Goal: Task Accomplishment & Management: Manage account settings

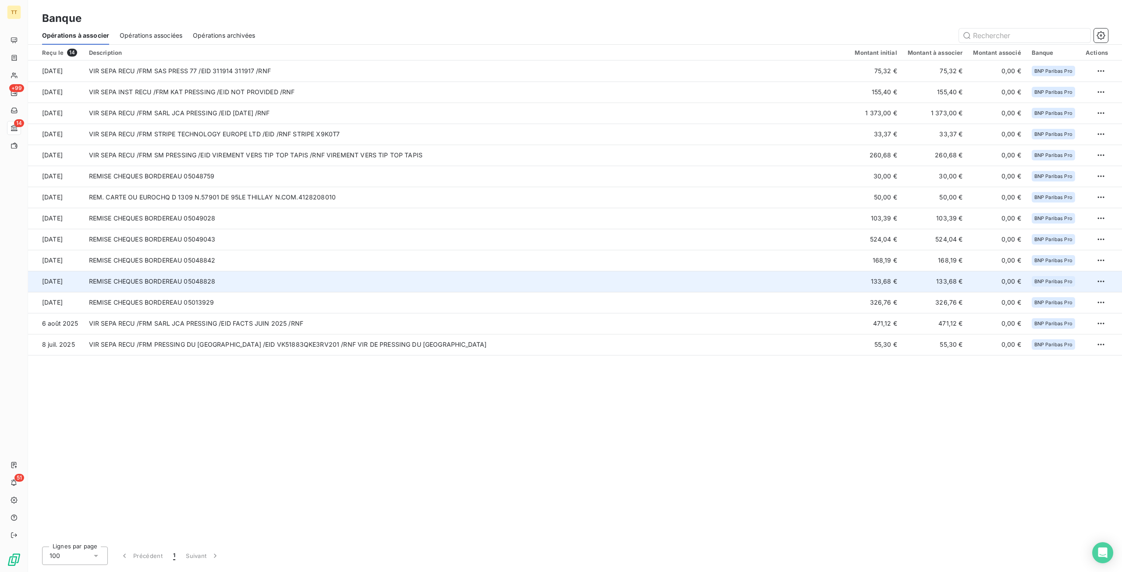
click at [879, 278] on td "133,68 €" at bounding box center [875, 281] width 53 height 21
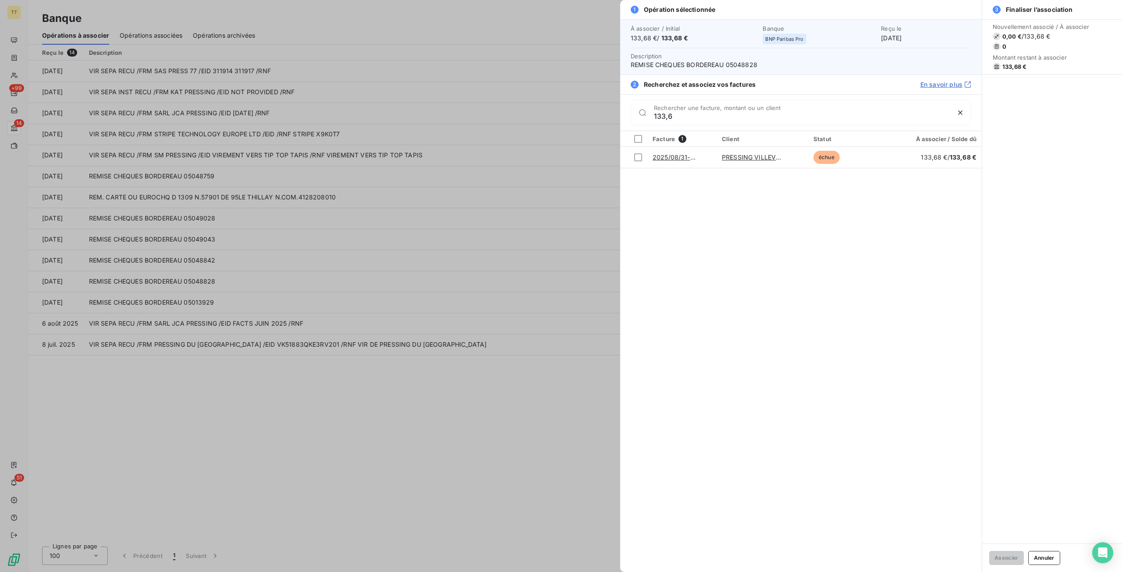
type input "133,6"
drag, startPoint x: 39, startPoint y: 130, endPoint x: 6, endPoint y: 41, distance: 94.7
click at [39, 130] on div at bounding box center [561, 286] width 1122 height 572
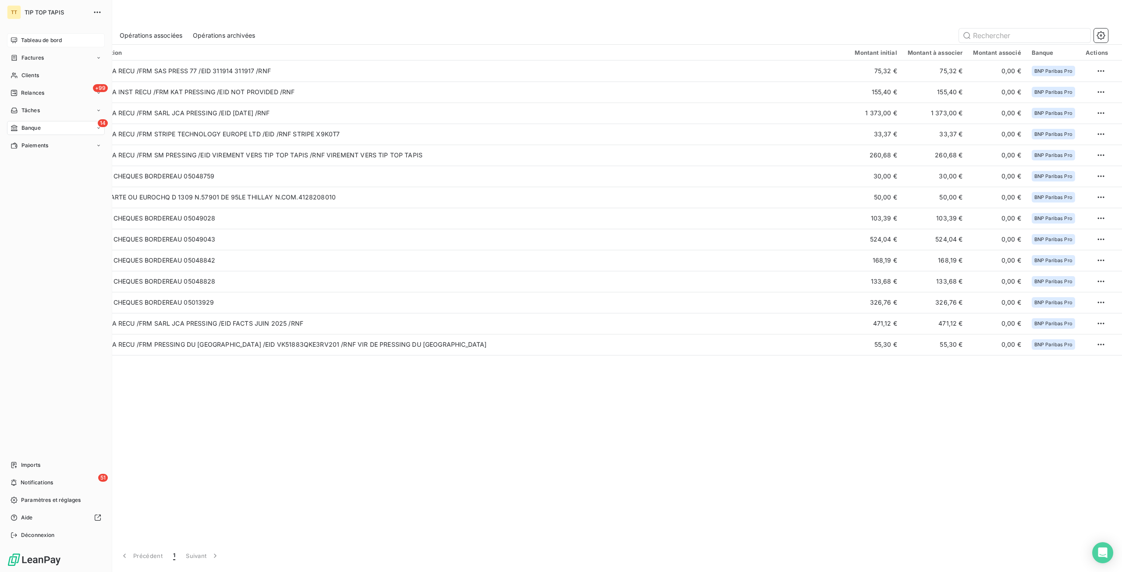
click at [39, 44] on span "Tableau de bord" at bounding box center [41, 40] width 41 height 8
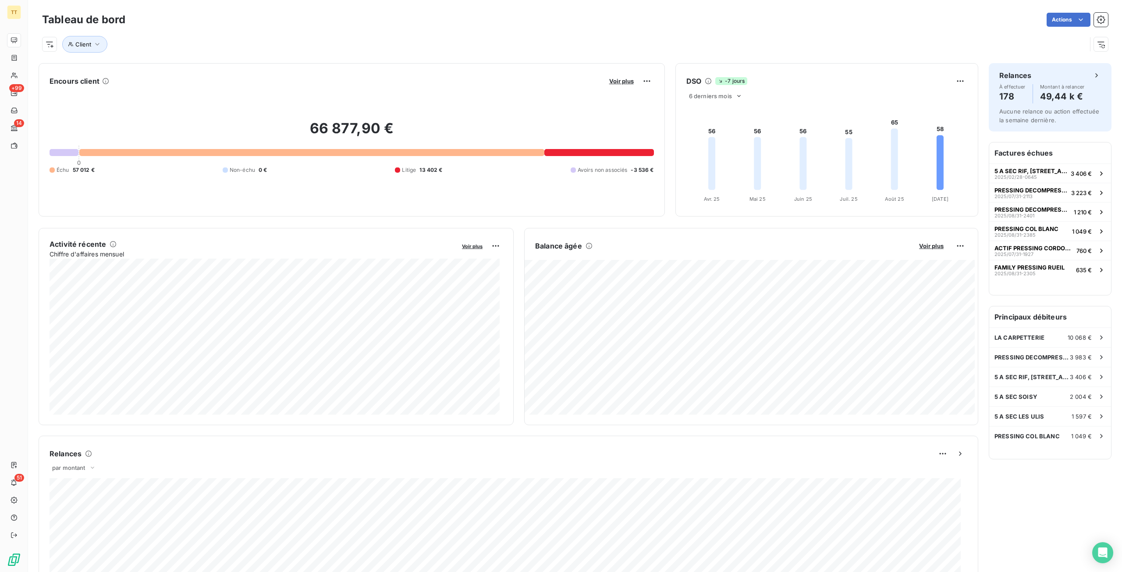
click at [84, 169] on span "57 012 €" at bounding box center [84, 170] width 22 height 8
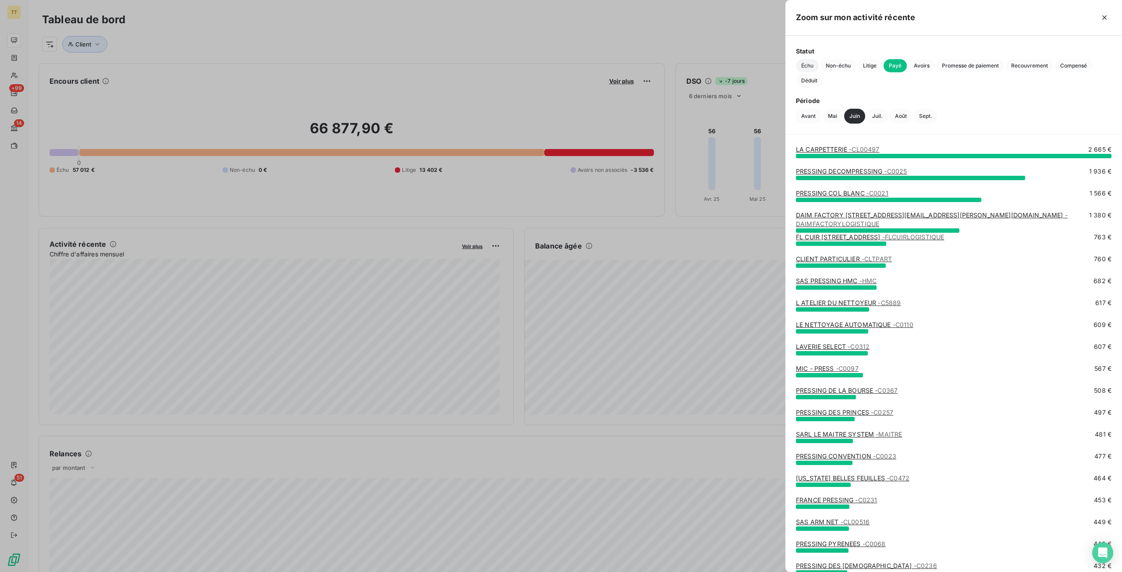
click at [799, 68] on span "Échu" at bounding box center [807, 65] width 23 height 13
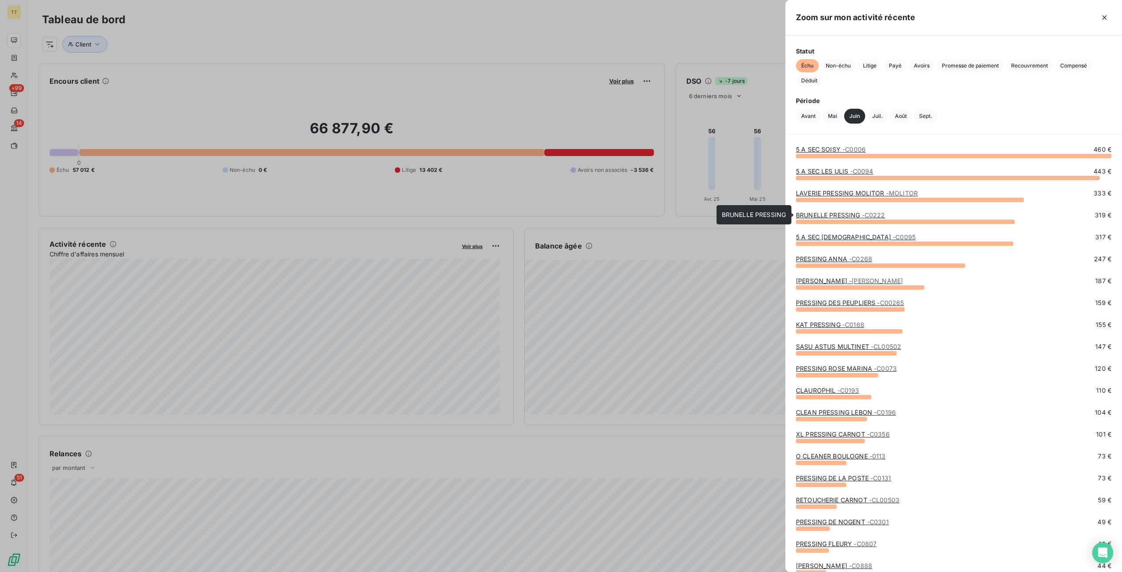
click at [863, 214] on span "- C0222" at bounding box center [873, 214] width 23 height 7
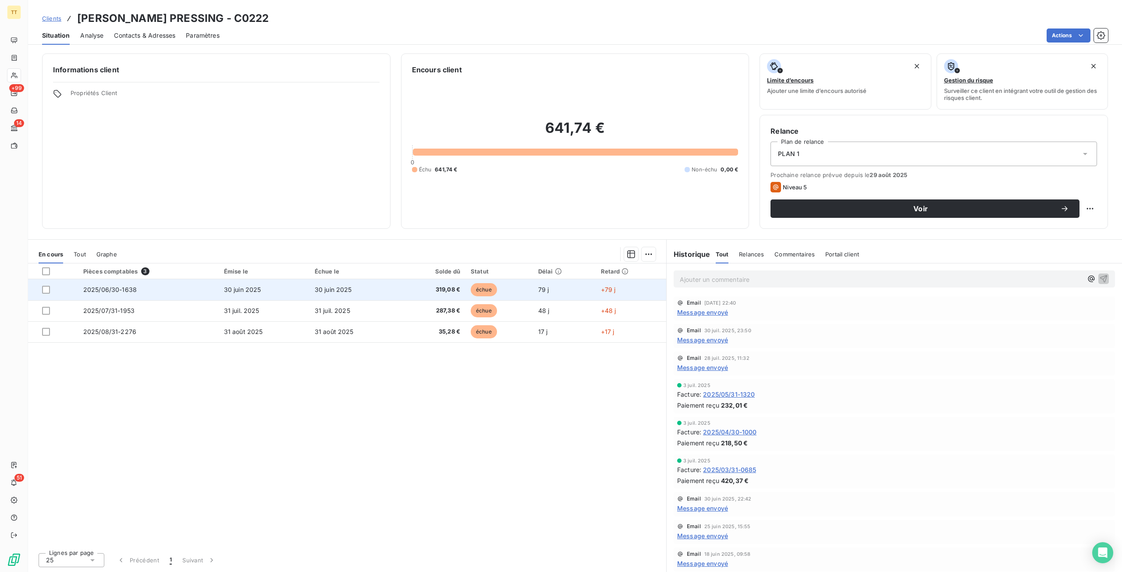
click at [319, 295] on td "30 juin 2025" at bounding box center [354, 289] width 91 height 21
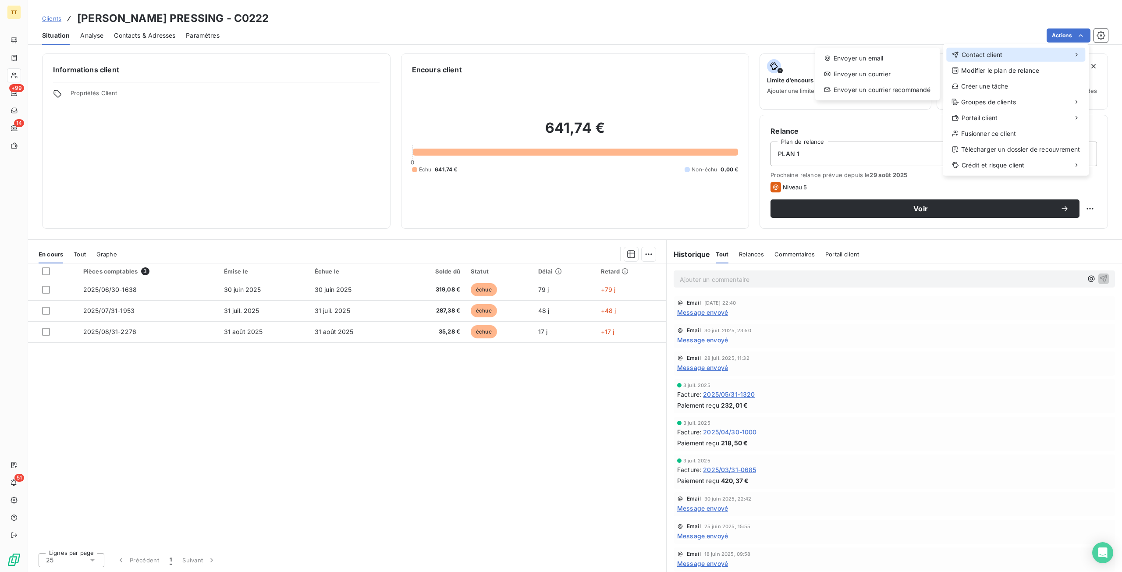
click at [1035, 53] on div "Contact client" at bounding box center [1015, 55] width 139 height 14
click at [867, 56] on div "Envoyer un email" at bounding box center [877, 58] width 117 height 14
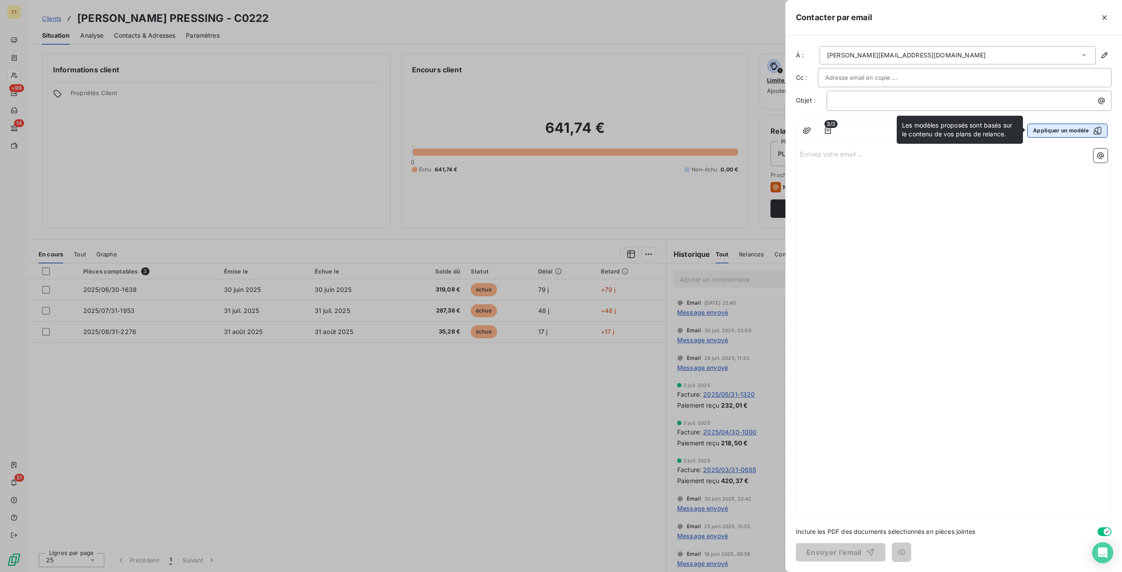
click at [1050, 127] on button "Appliquer un modèle" at bounding box center [1067, 131] width 80 height 14
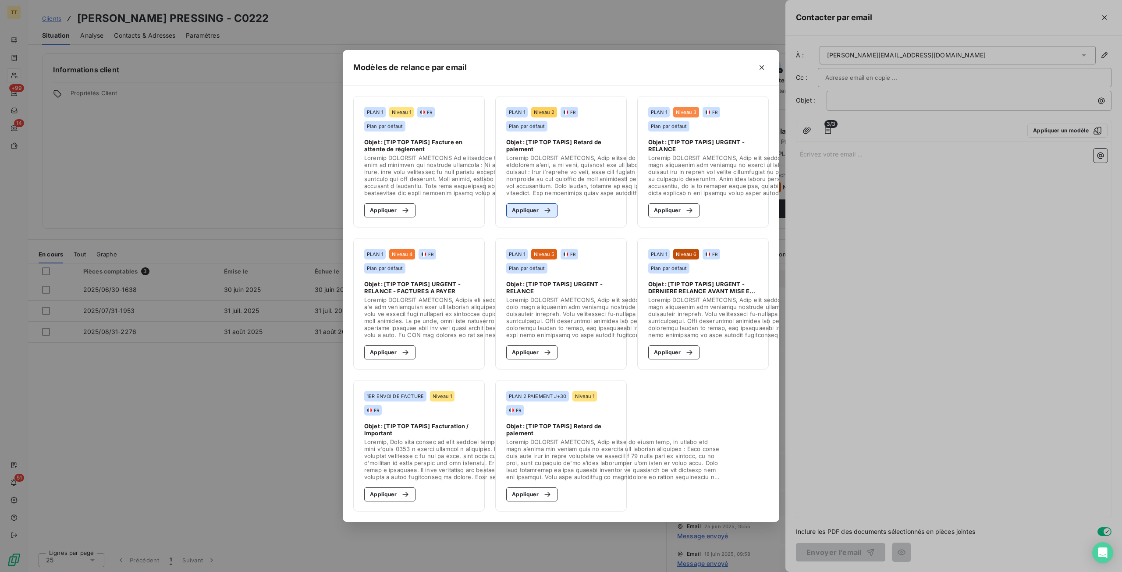
click at [538, 203] on button "Appliquer" at bounding box center [531, 210] width 51 height 14
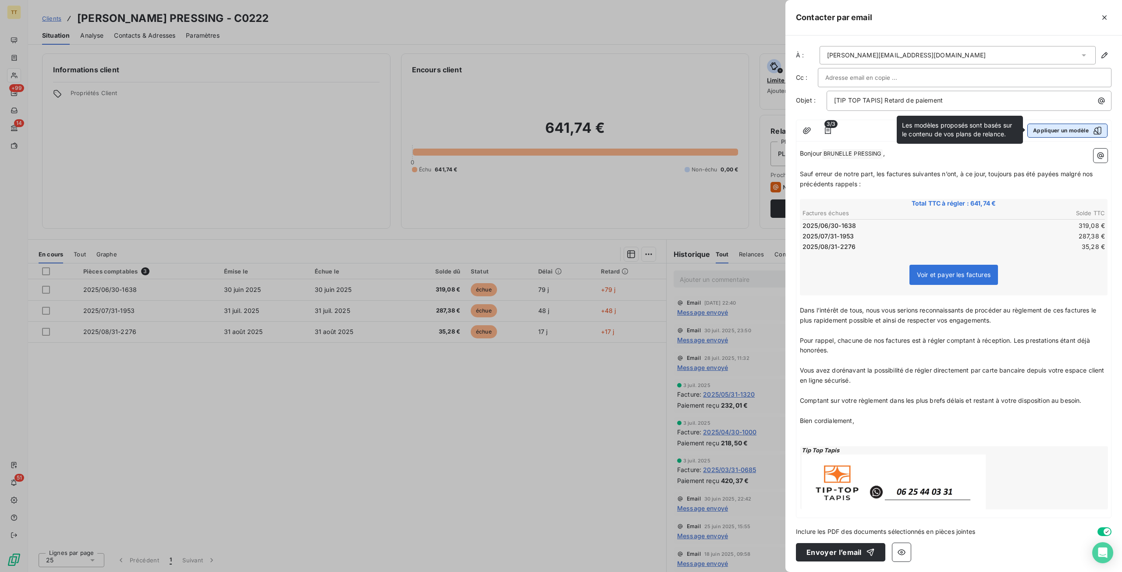
click at [1067, 125] on button "Appliquer un modèle" at bounding box center [1067, 131] width 80 height 14
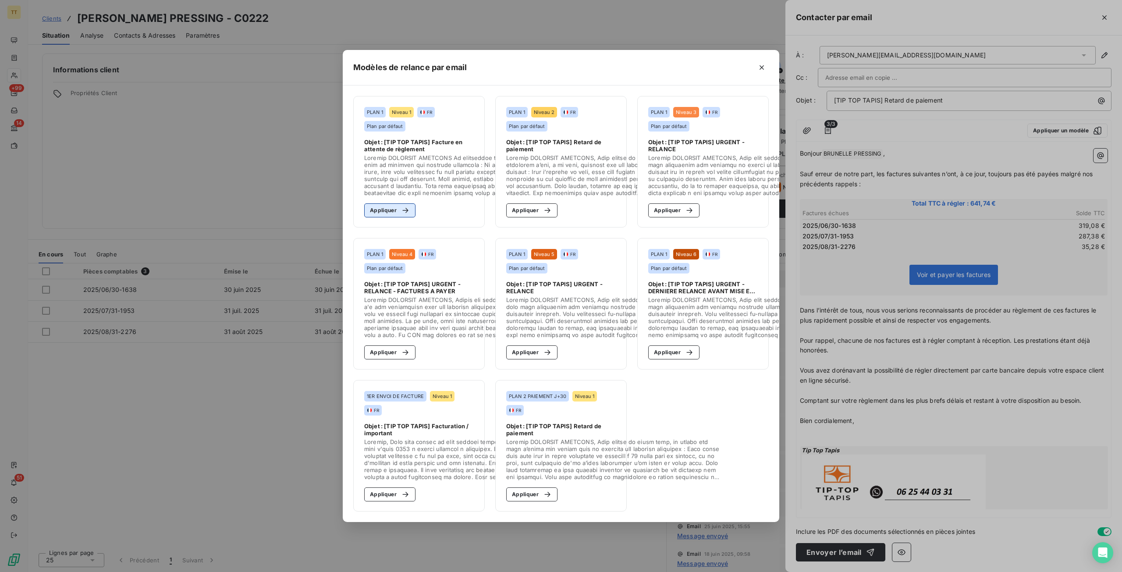
click at [382, 206] on button "Appliquer" at bounding box center [389, 210] width 51 height 14
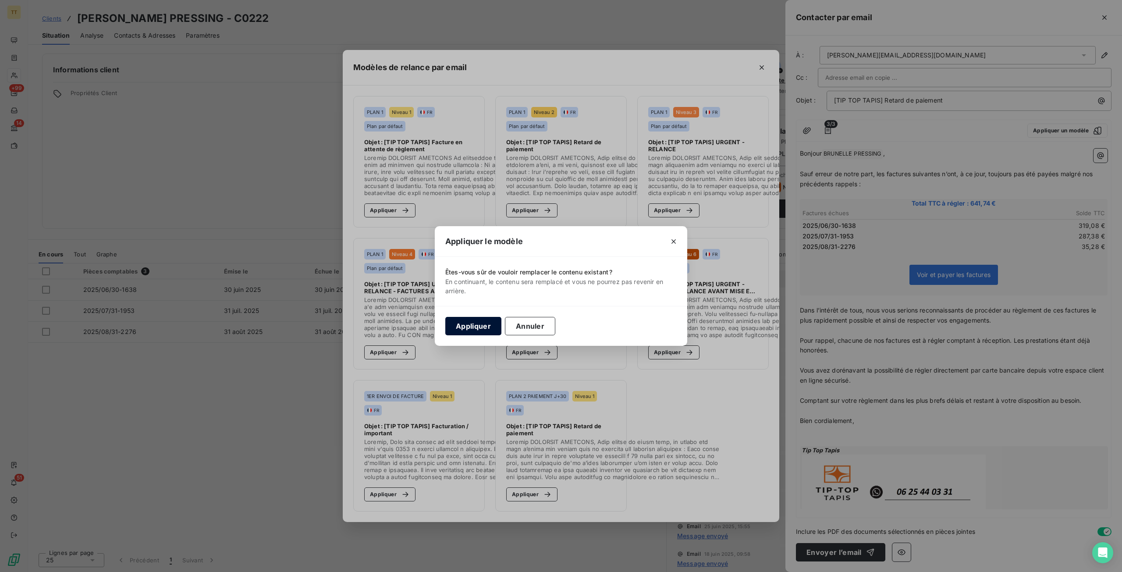
click at [460, 318] on button "Appliquer" at bounding box center [473, 326] width 56 height 18
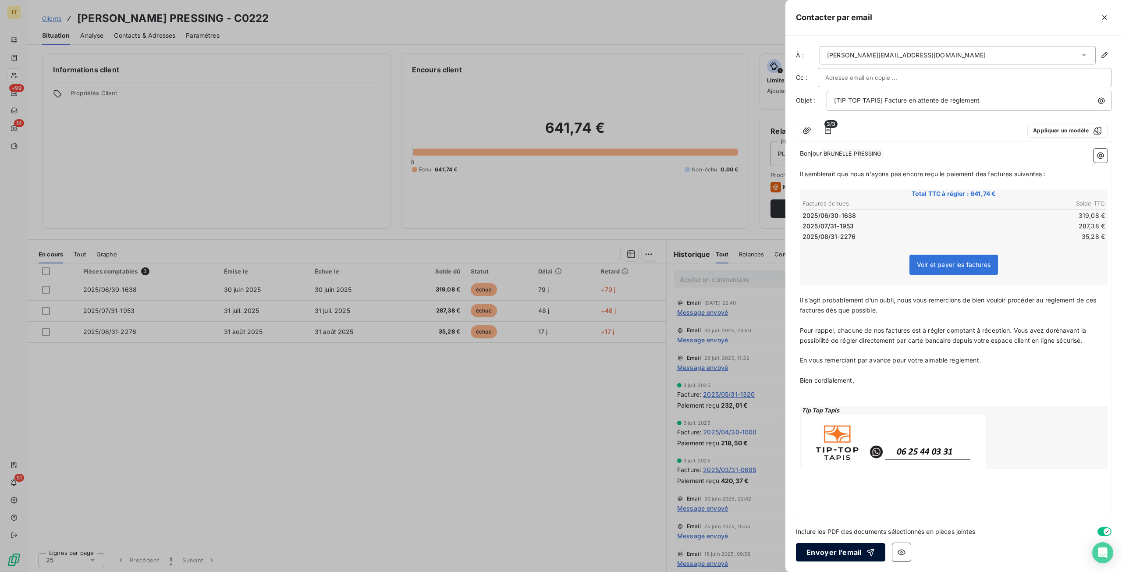
click at [834, 549] on button "Envoyer l’email" at bounding box center [840, 552] width 89 height 18
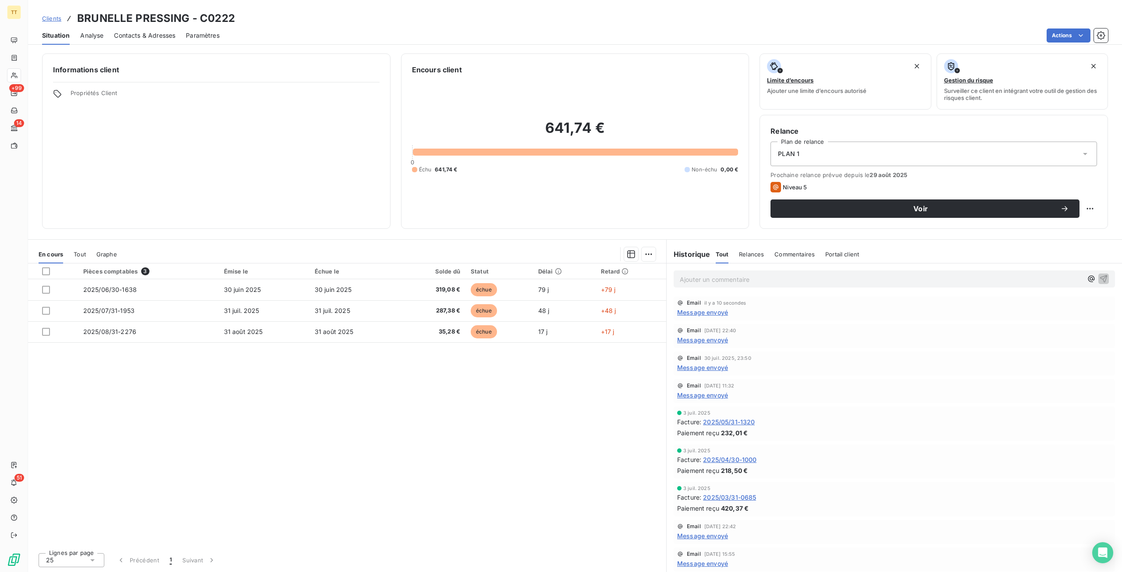
click at [738, 277] on p "Ajouter un commentaire ﻿" at bounding box center [881, 279] width 403 height 11
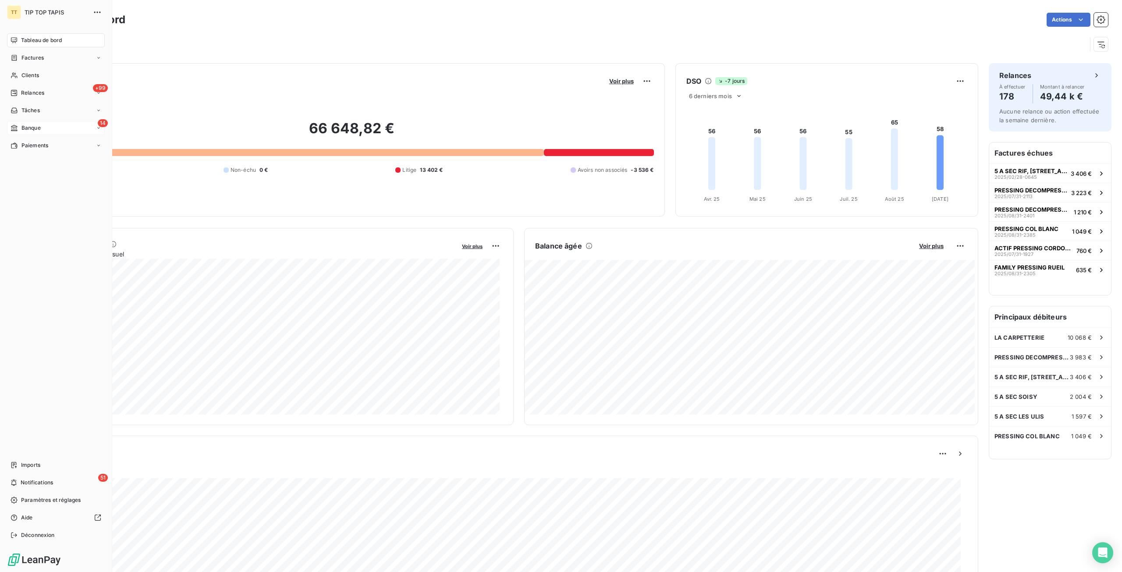
click at [30, 128] on span "Banque" at bounding box center [30, 128] width 19 height 8
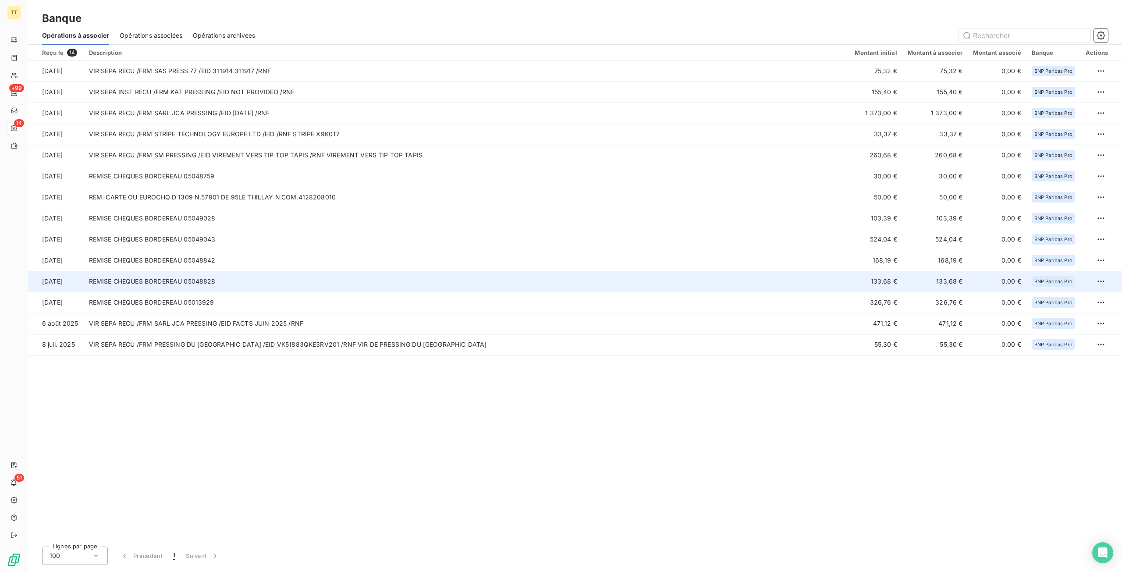
click at [859, 277] on td "133,68 €" at bounding box center [875, 281] width 53 height 21
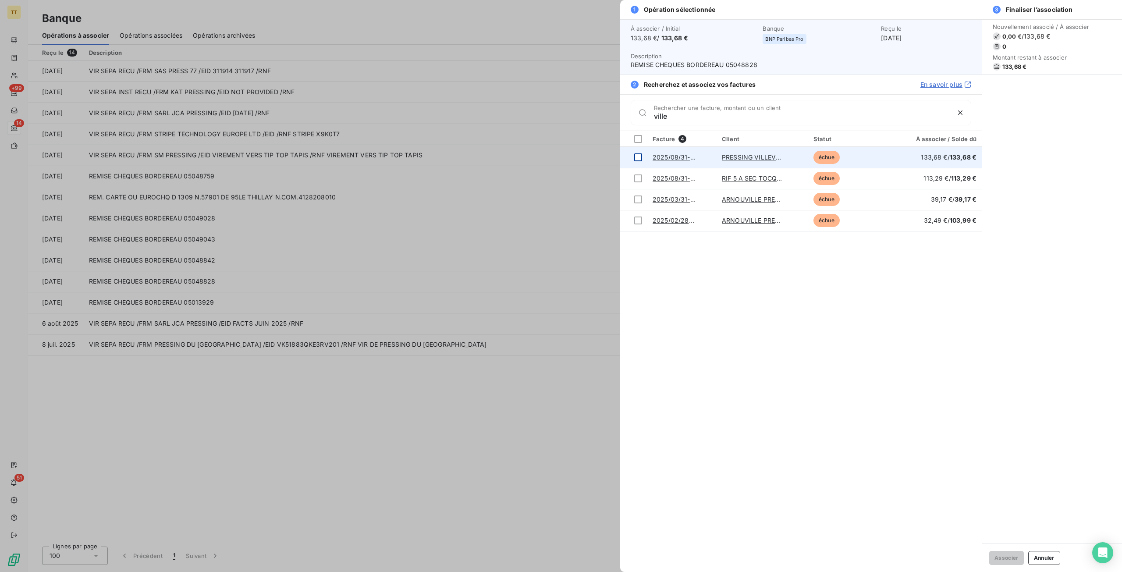
type input "ville"
click at [638, 154] on div at bounding box center [638, 157] width 8 height 8
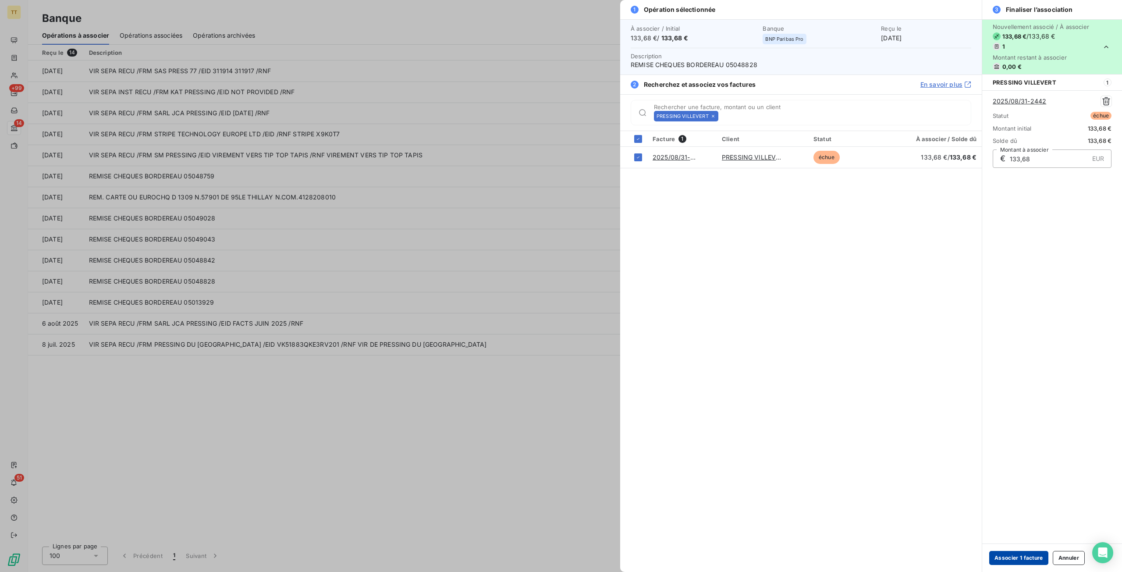
click at [1014, 559] on button "Associer 1 facture" at bounding box center [1018, 558] width 59 height 14
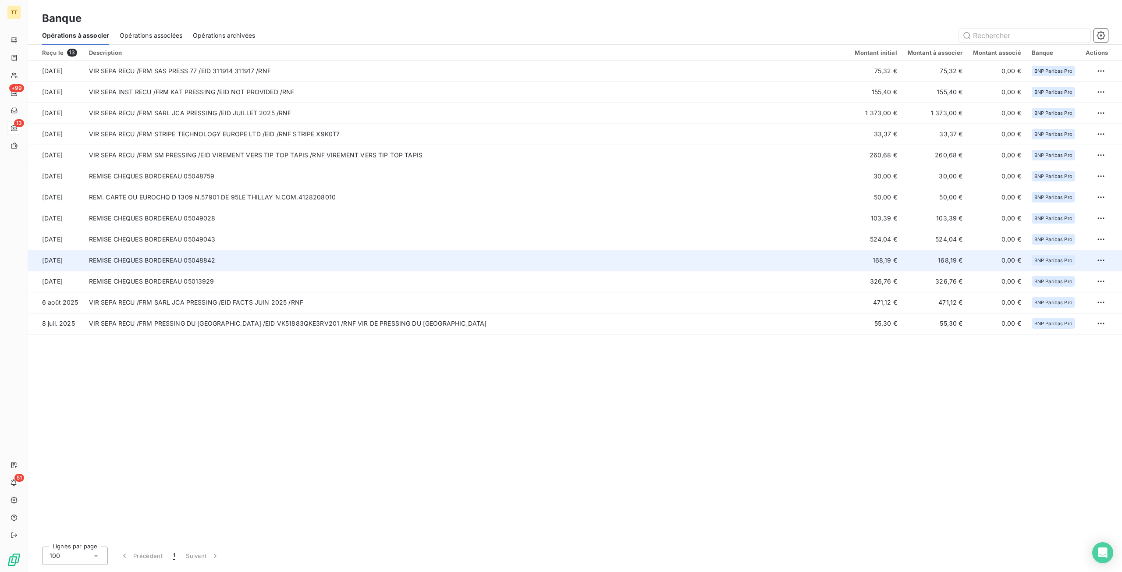
click at [881, 257] on td "168,19 €" at bounding box center [875, 260] width 53 height 21
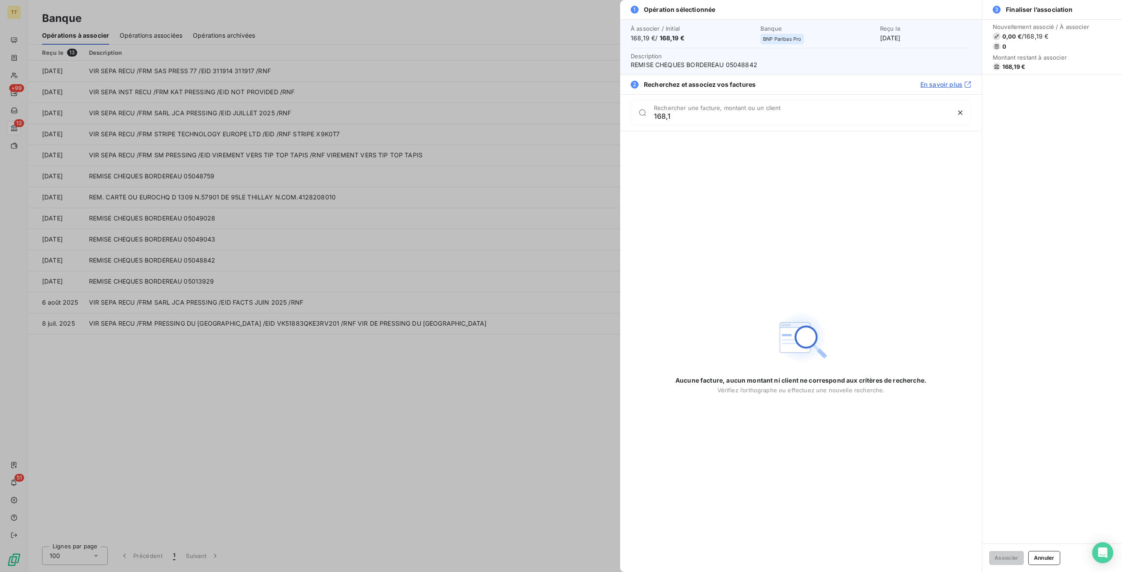
type input "168,1"
click at [319, 224] on div at bounding box center [561, 286] width 1122 height 572
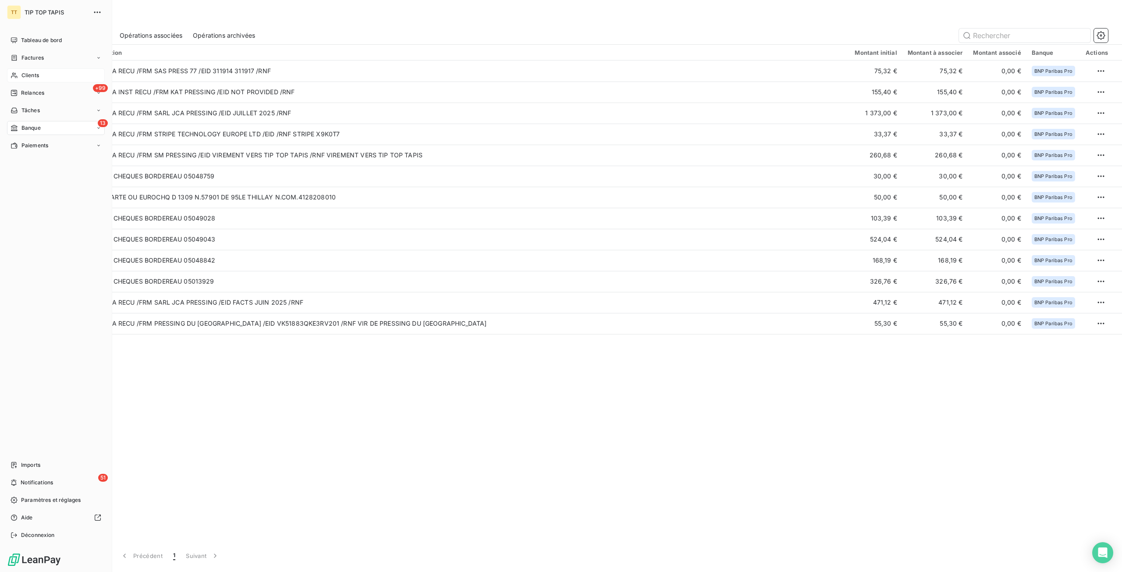
click at [41, 73] on div "Clients" at bounding box center [56, 75] width 98 height 14
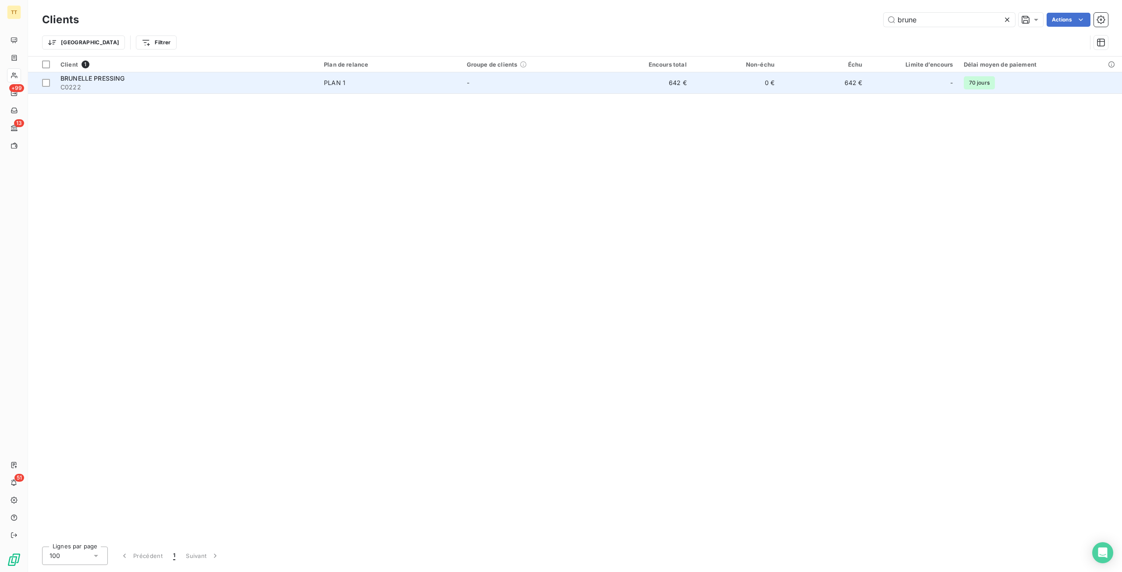
type input "brune"
drag, startPoint x: 671, startPoint y: 76, endPoint x: 606, endPoint y: 99, distance: 69.1
click at [671, 76] on td "642 €" at bounding box center [648, 82] width 88 height 21
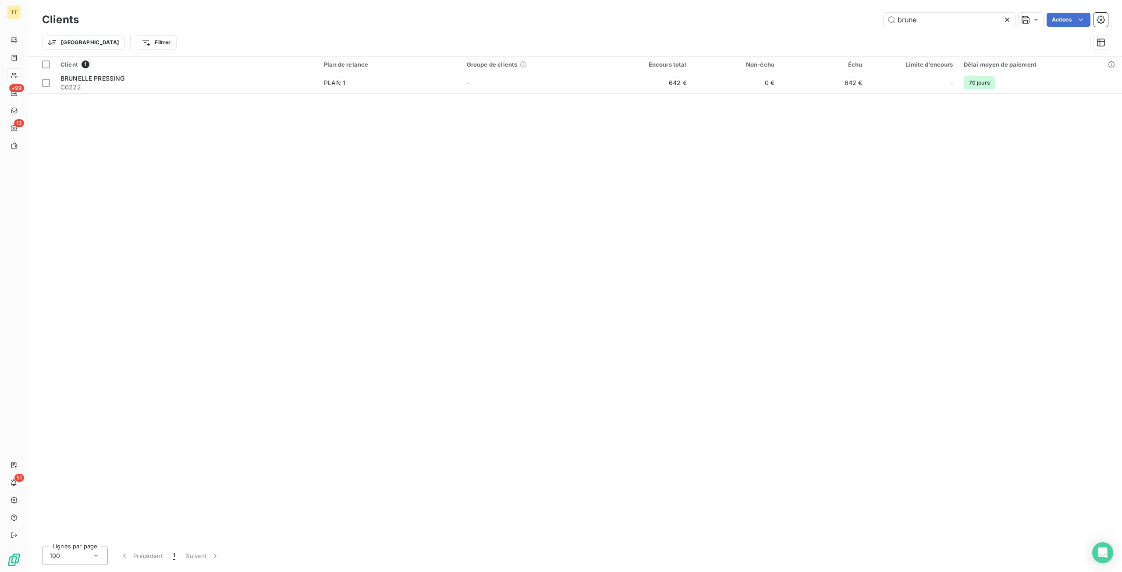
drag, startPoint x: 960, startPoint y: 23, endPoint x: 745, endPoint y: 10, distance: 215.2
click at [745, 11] on div "Clients brune Actions" at bounding box center [575, 20] width 1066 height 18
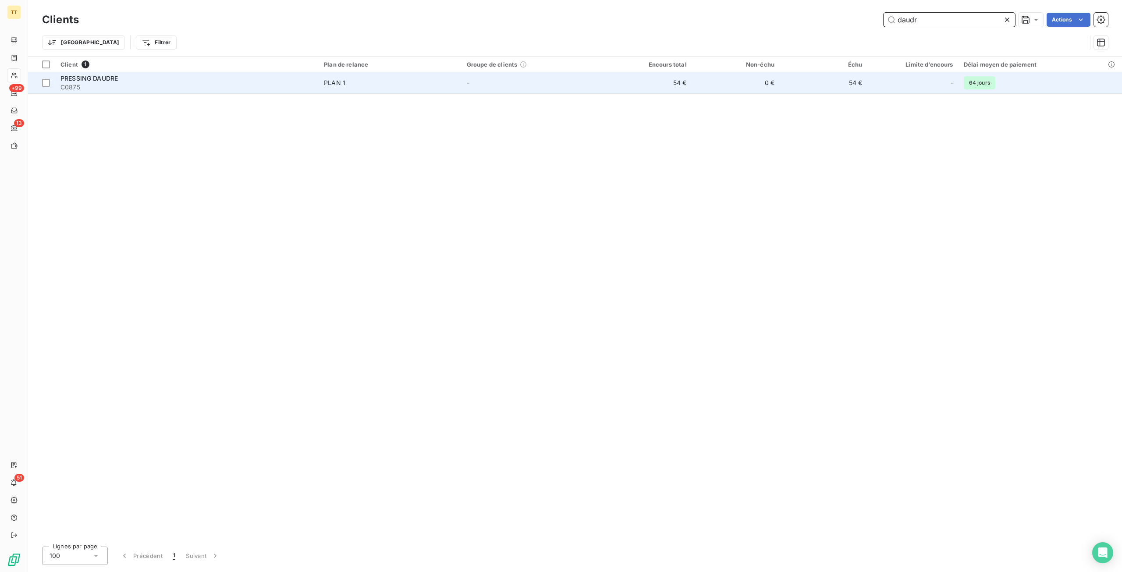
type input "daudr"
click at [684, 83] on td "54 €" at bounding box center [648, 82] width 88 height 21
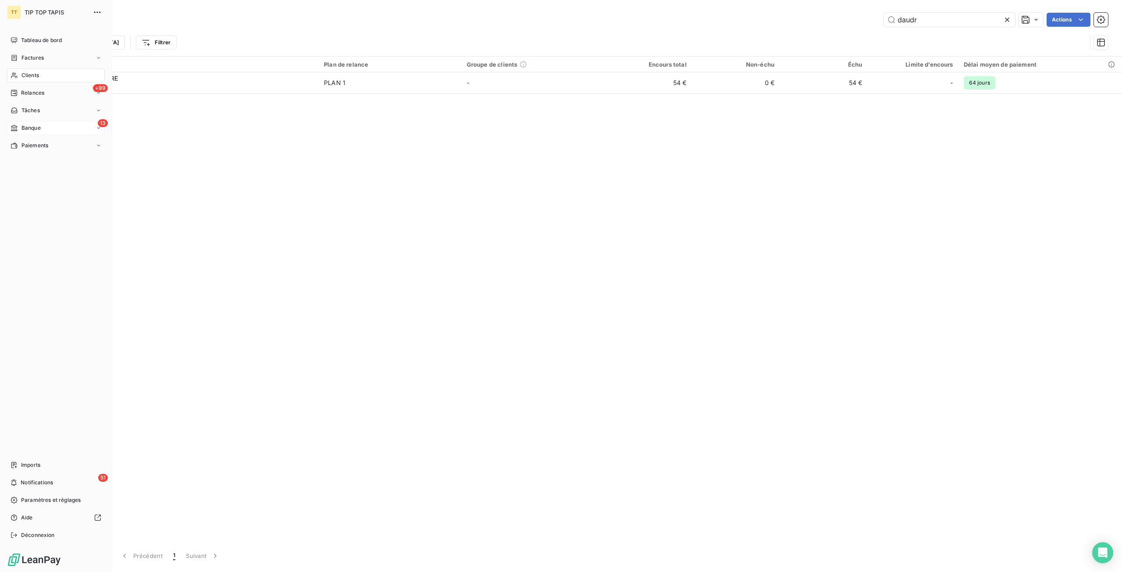
click at [39, 128] on span "Banque" at bounding box center [30, 128] width 19 height 8
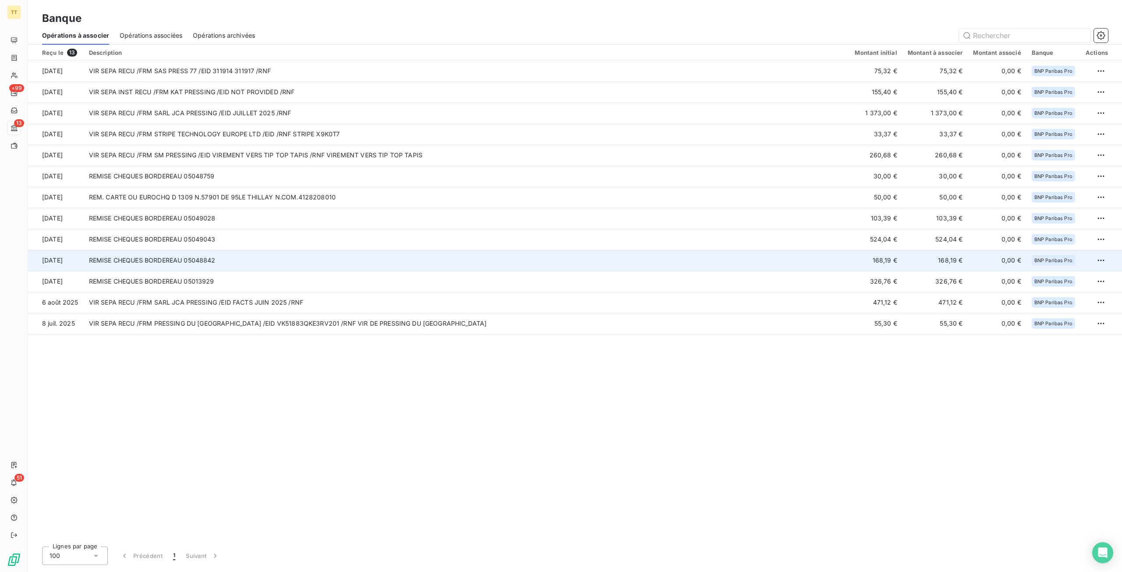
click at [879, 260] on td "168,19 €" at bounding box center [875, 260] width 53 height 21
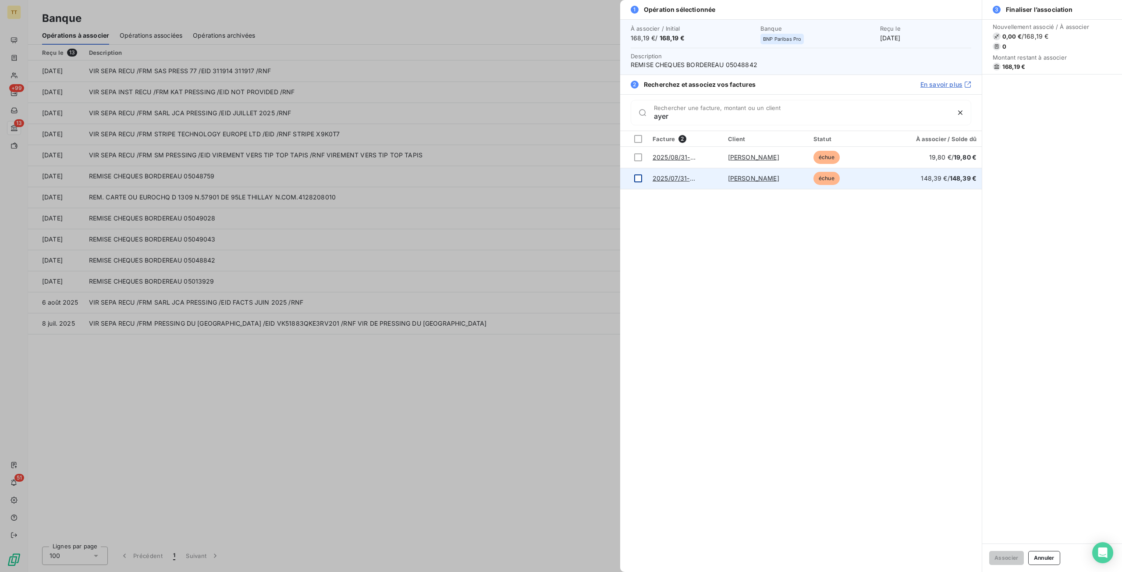
type input "ayer"
click at [636, 178] on div at bounding box center [638, 178] width 8 height 8
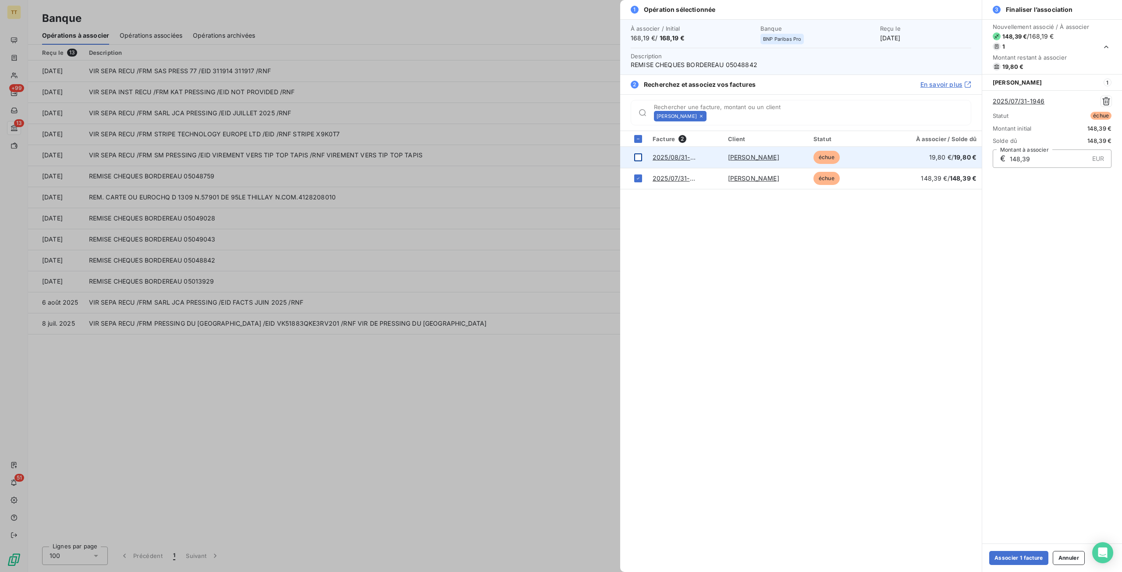
click at [637, 160] on div at bounding box center [638, 157] width 8 height 8
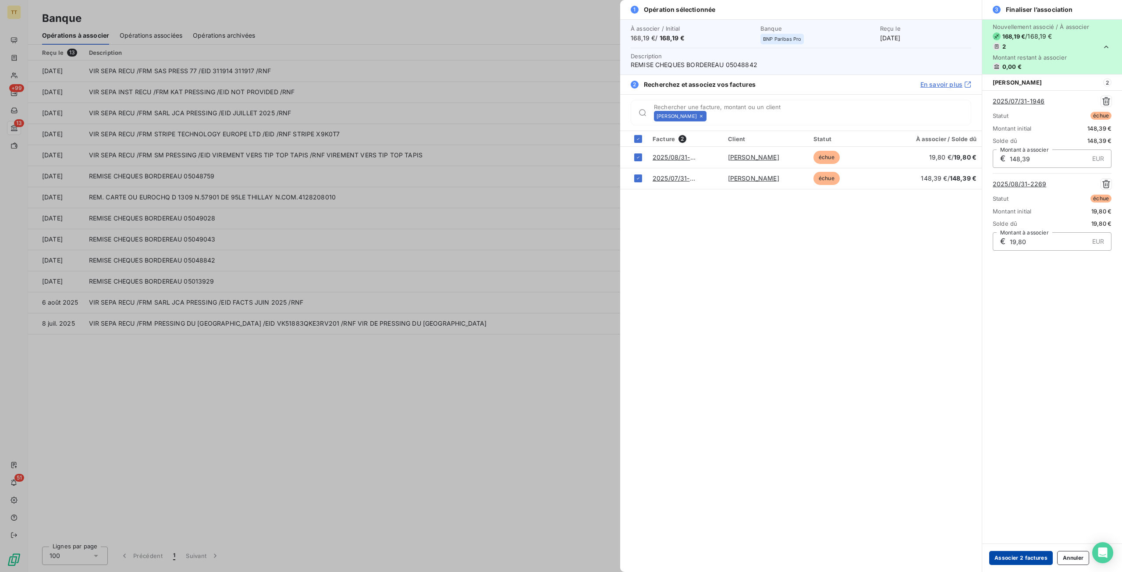
click at [1028, 555] on button "Associer 2 factures" at bounding box center [1021, 558] width 64 height 14
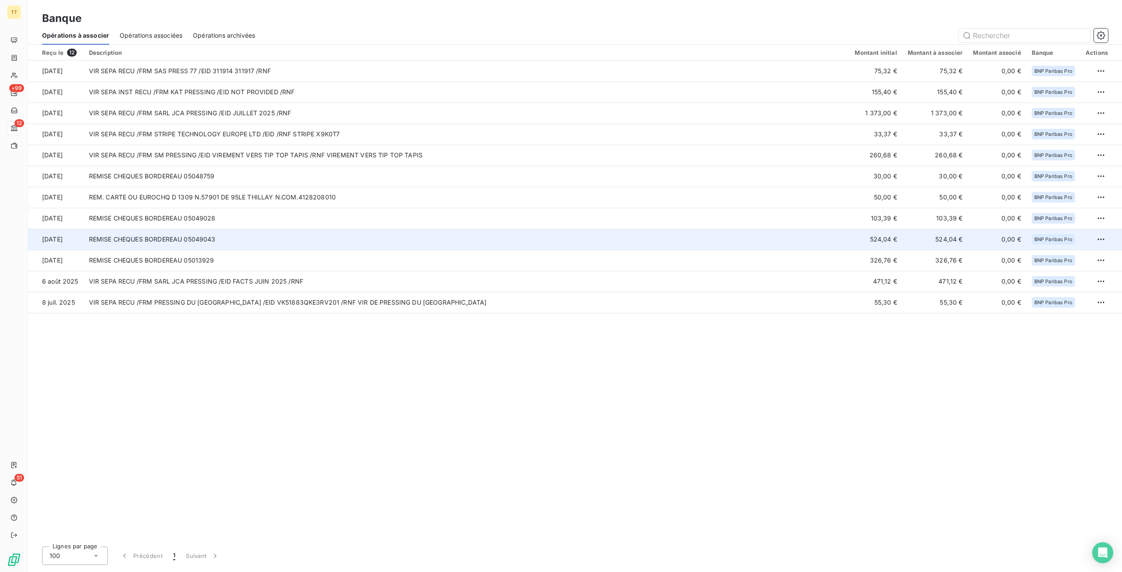
click at [792, 249] on td "REMISE CHEQUES BORDEREAU 05049043" at bounding box center [467, 239] width 766 height 21
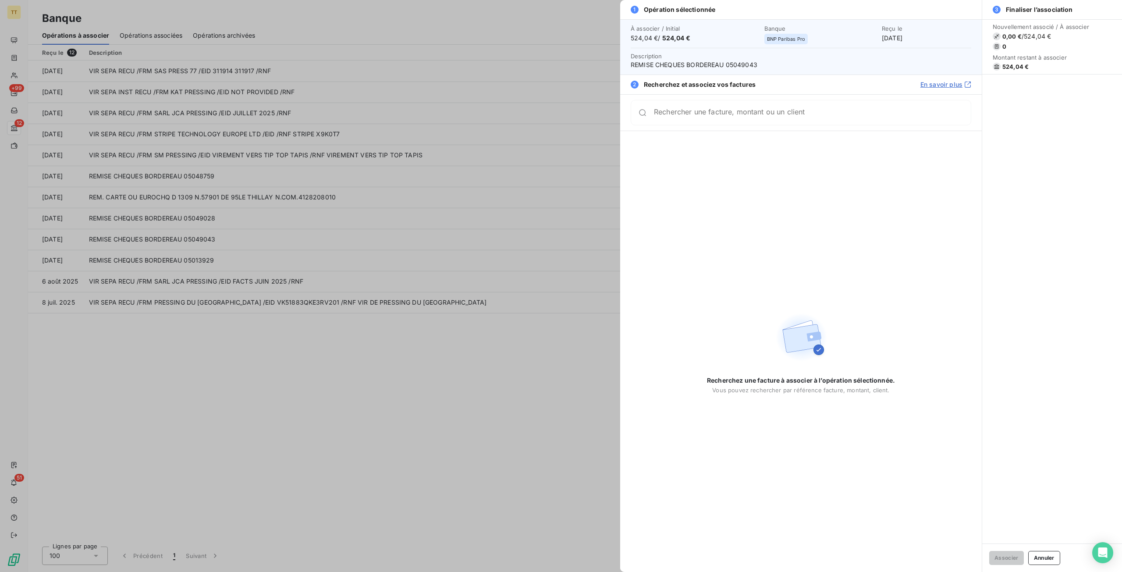
click at [490, 307] on div at bounding box center [561, 286] width 1122 height 572
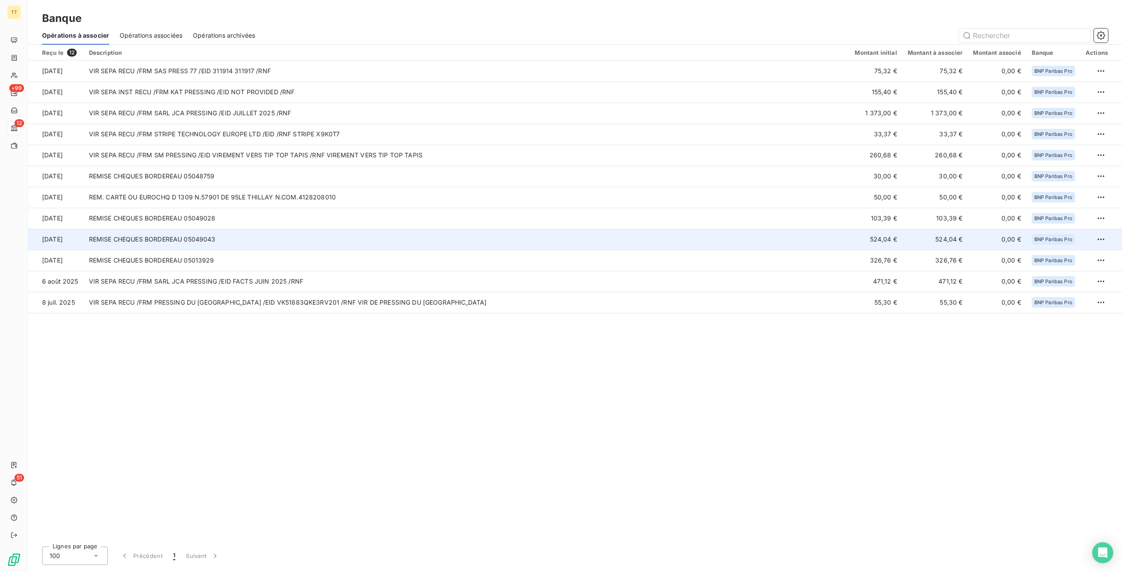
click at [720, 235] on td "REMISE CHEQUES BORDEREAU 05049043" at bounding box center [467, 239] width 766 height 21
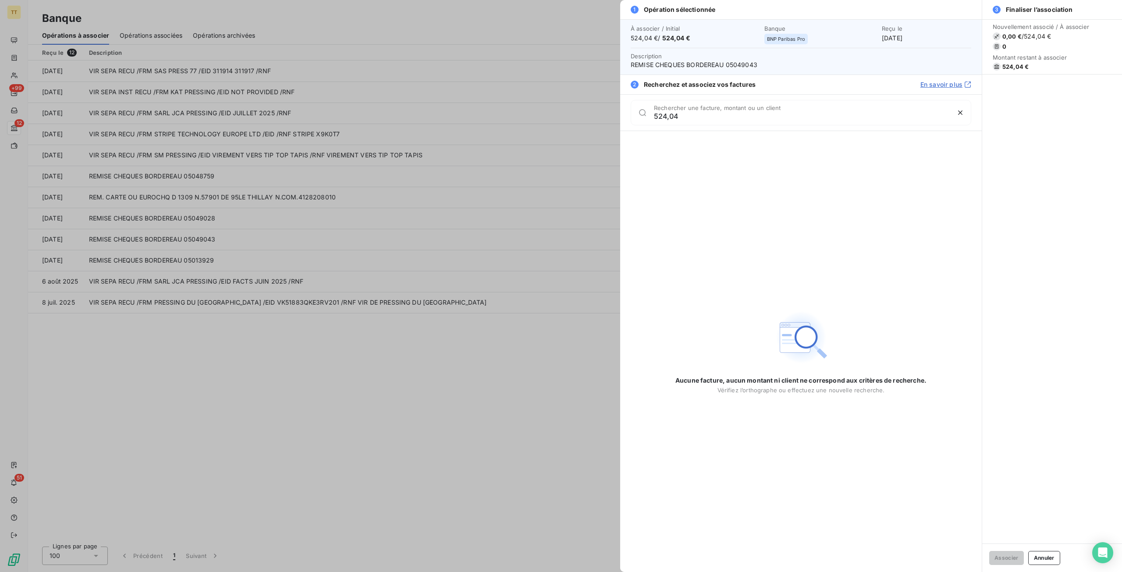
type input "524,04"
click at [415, 254] on div at bounding box center [561, 286] width 1122 height 572
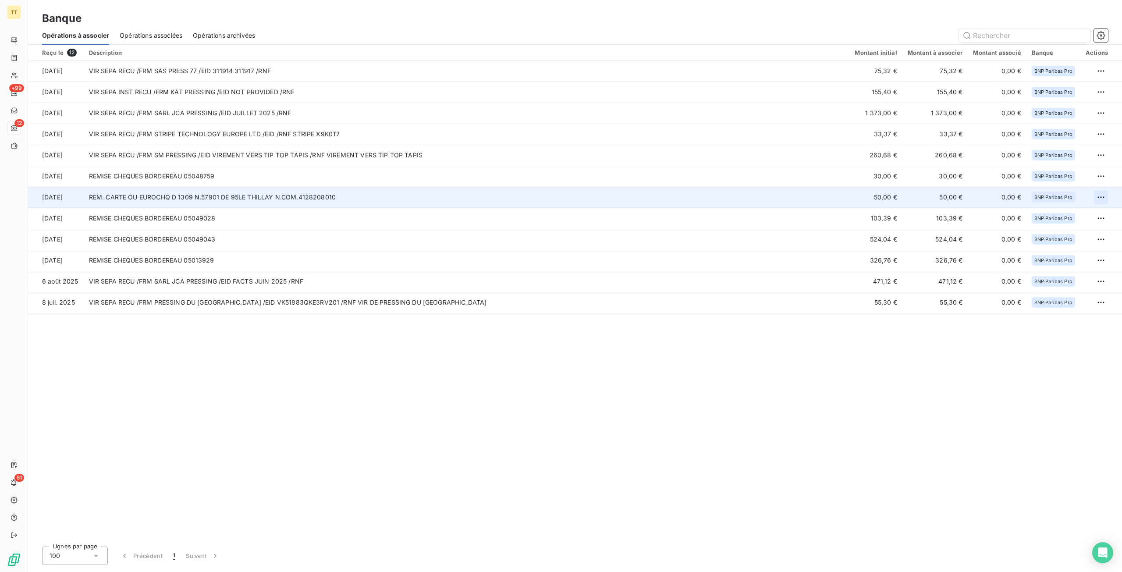
click at [1104, 199] on html "TT +99 12 51 Banque Opérations à associer Opérations associées Opérations archi…" at bounding box center [561, 286] width 1122 height 572
click at [1082, 214] on div "Archiver l’opération" at bounding box center [1071, 217] width 68 height 14
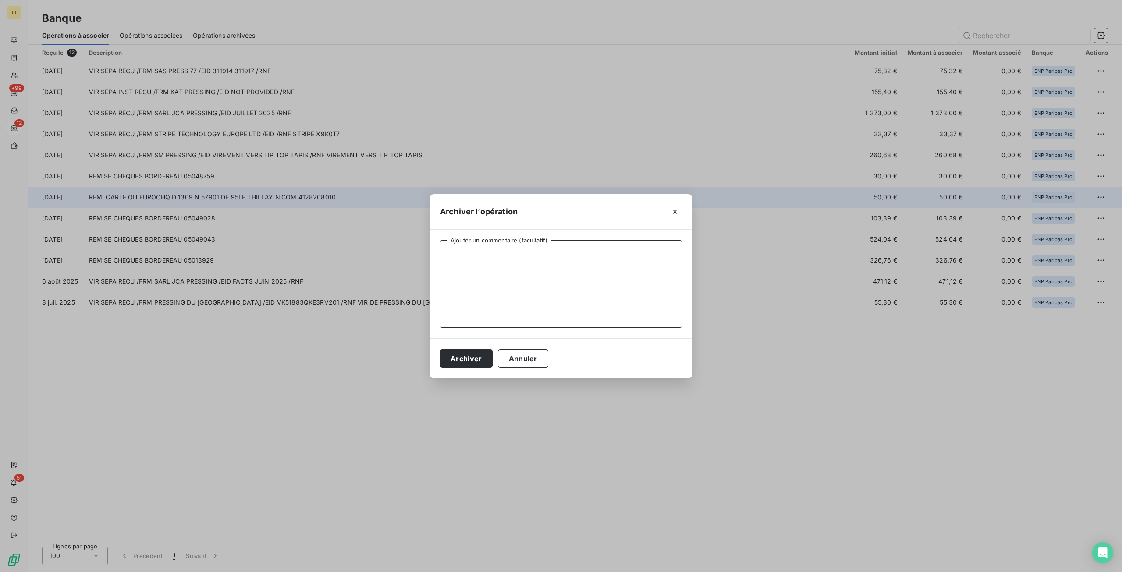
click at [548, 277] on textarea "Ajouter un commentaire (facultatif)" at bounding box center [561, 284] width 242 height 88
type textarea "particulier septembre"
click at [477, 367] on div "Archiver Annuler" at bounding box center [561, 358] width 263 height 40
click at [477, 355] on button "Archiver" at bounding box center [466, 358] width 53 height 18
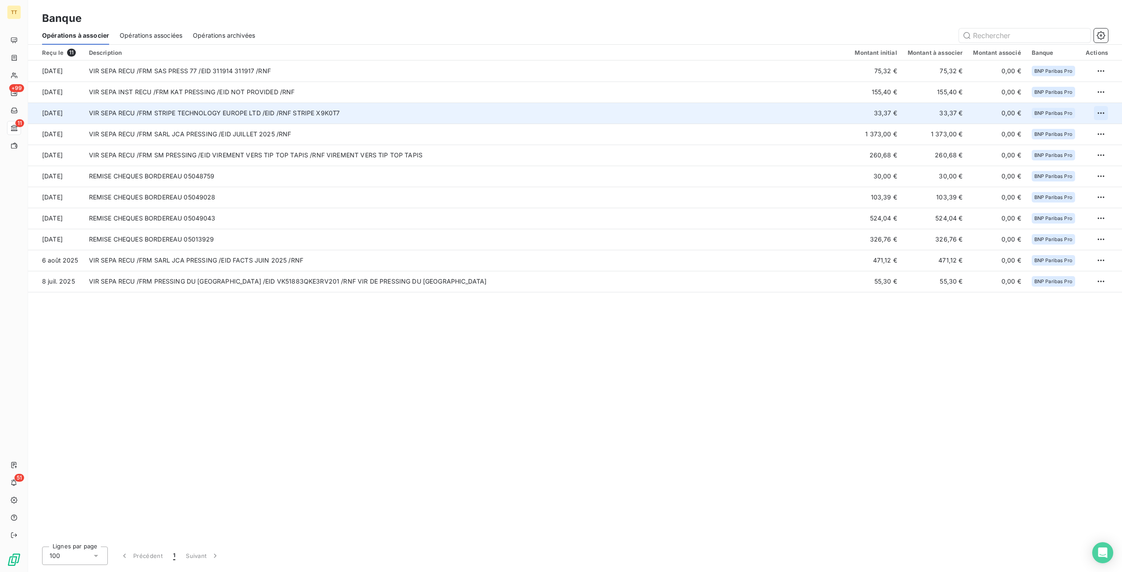
click at [1101, 110] on html "TT +99 11 51 Banque Opérations à associer Opérations associées Opérations archi…" at bounding box center [561, 286] width 1122 height 572
click at [1063, 133] on div "Archiver l’opération" at bounding box center [1071, 132] width 68 height 14
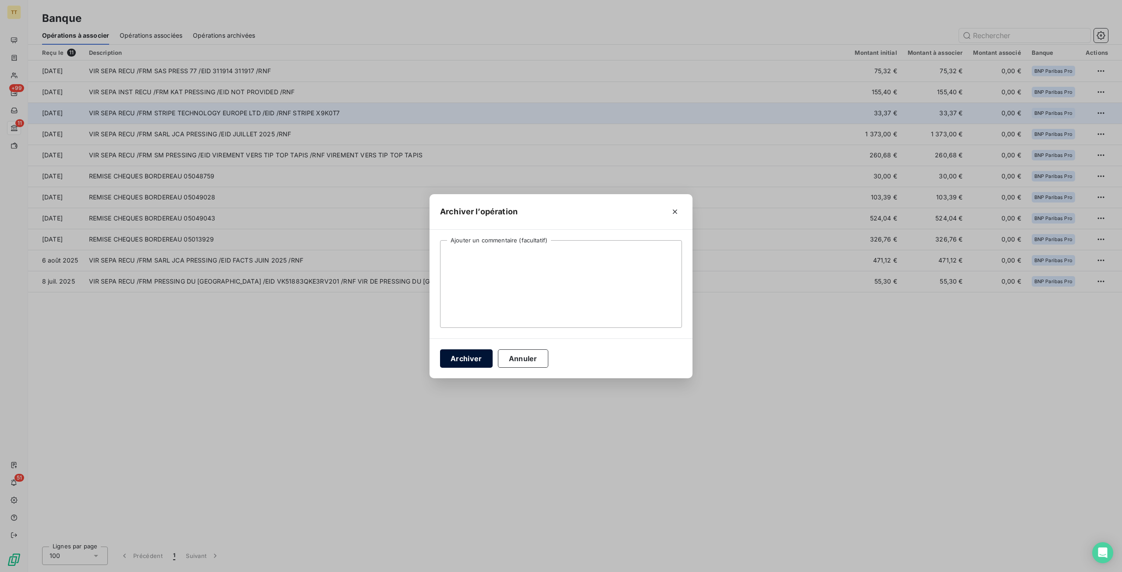
click at [458, 354] on button "Archiver" at bounding box center [466, 358] width 53 height 18
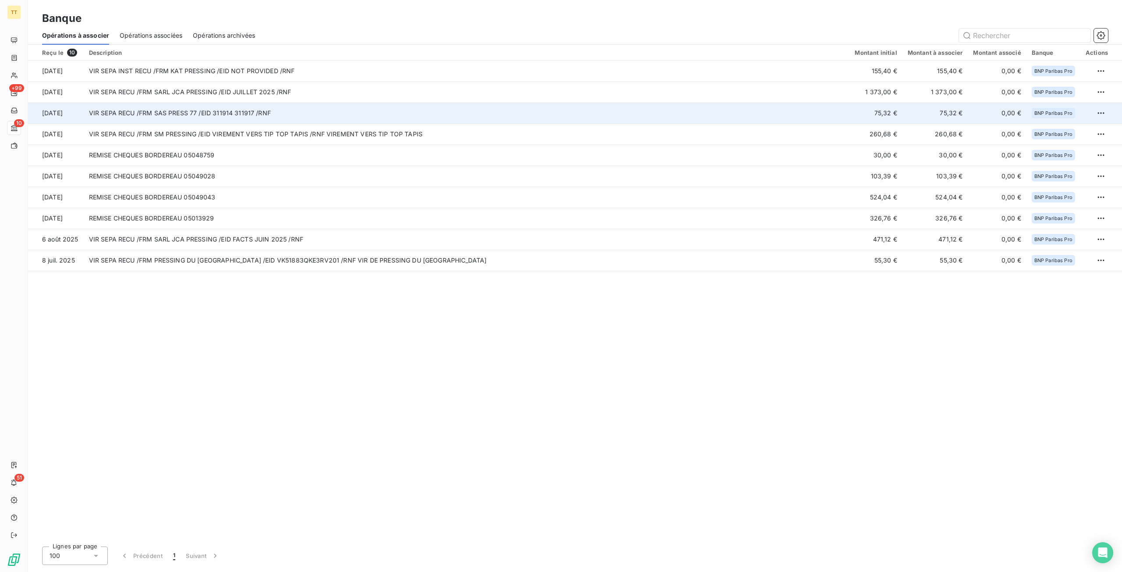
click at [190, 107] on td "VIR SEPA RECU /FRM SAS PRESS 77 /EID 311914 311917 /RNF" at bounding box center [467, 113] width 766 height 21
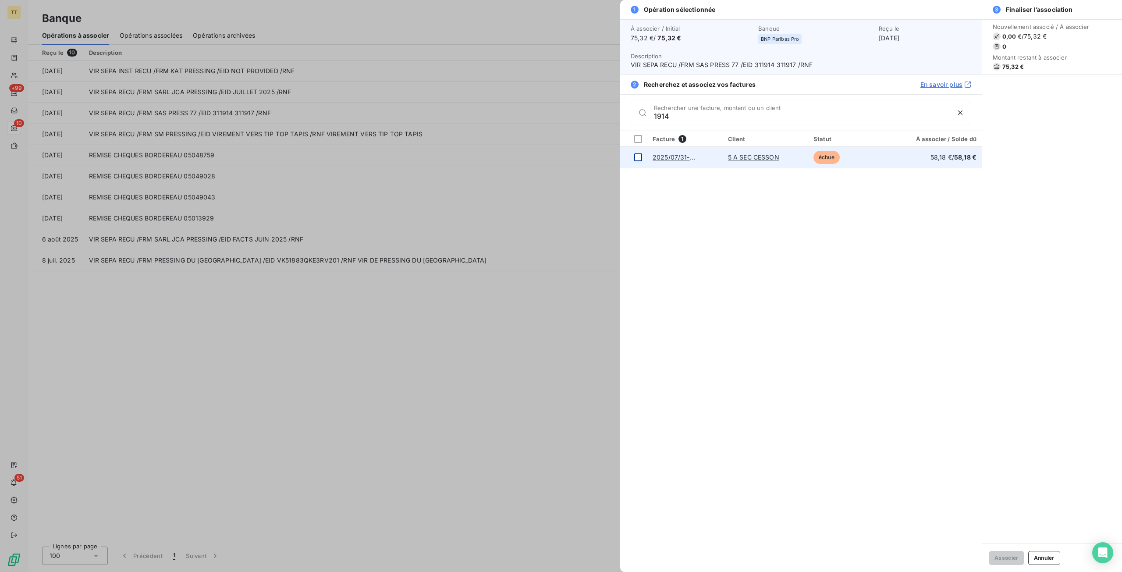
type input "1914"
click at [639, 155] on div at bounding box center [638, 157] width 8 height 8
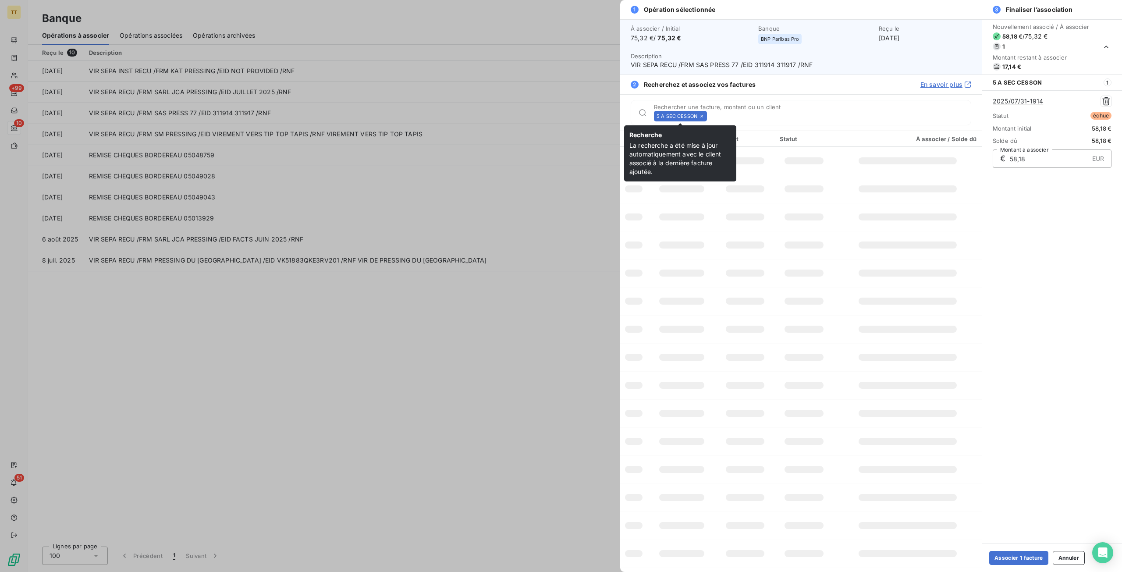
click at [700, 114] on icon at bounding box center [701, 116] width 5 height 5
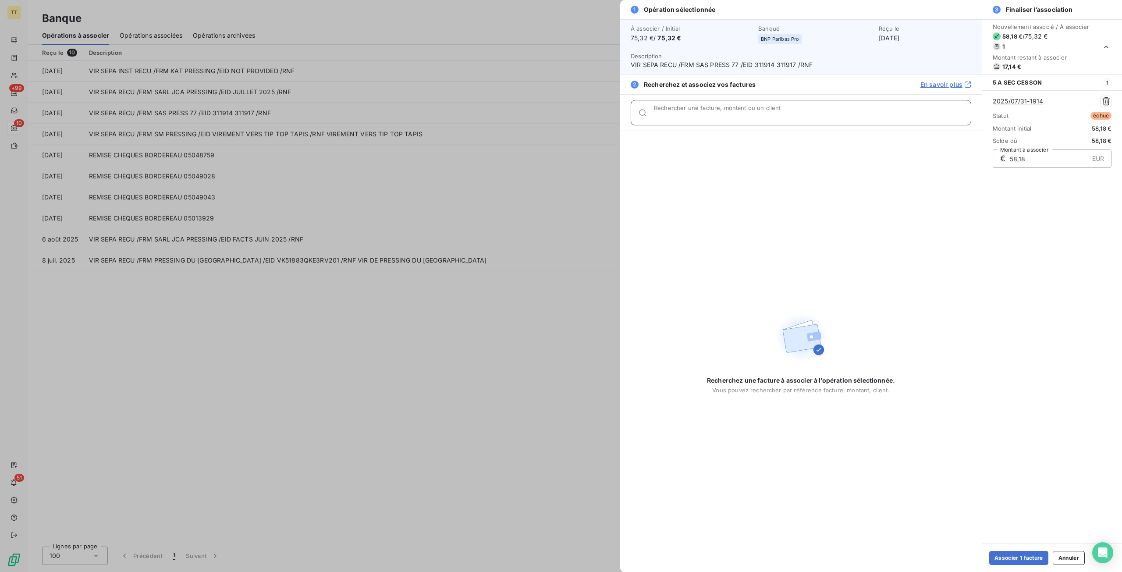
click at [707, 114] on input "Rechercher une facture, montant ou un client" at bounding box center [812, 116] width 317 height 9
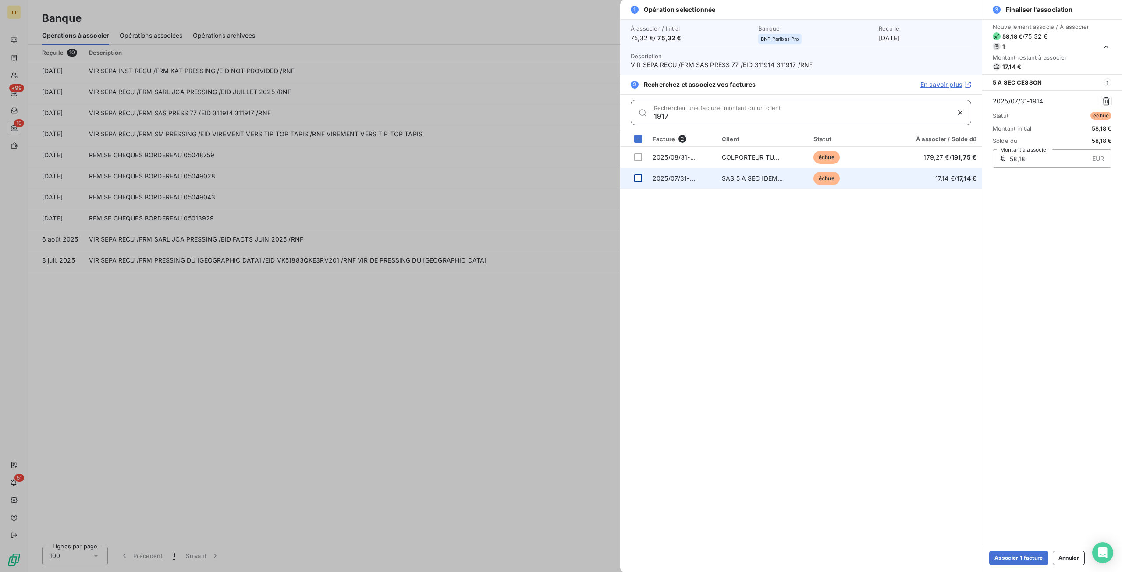
type input "1917"
click at [641, 177] on div at bounding box center [638, 178] width 8 height 8
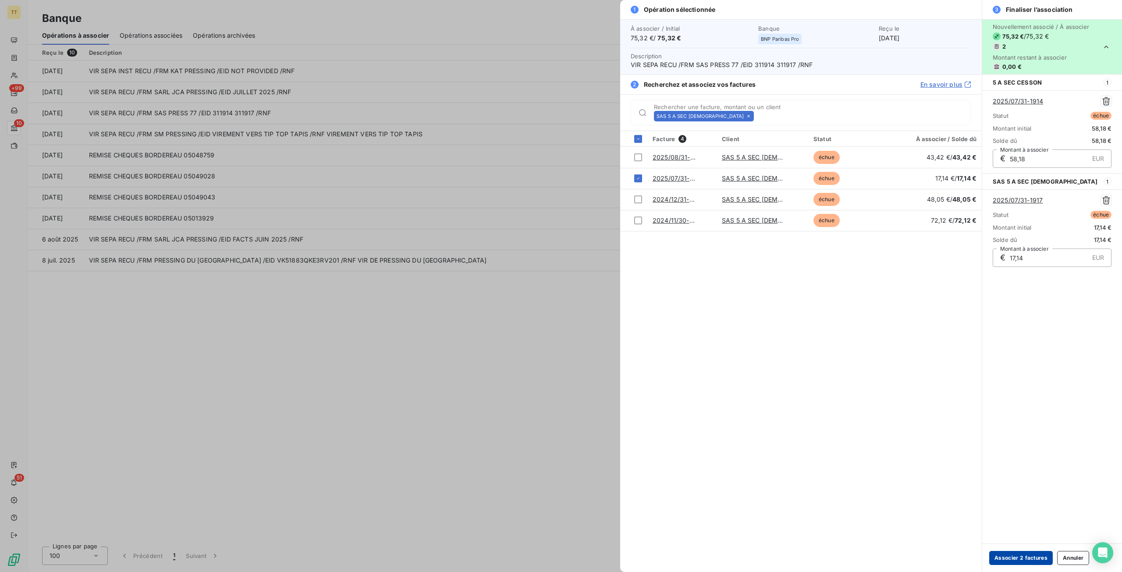
click at [1016, 560] on button "Associer 2 factures" at bounding box center [1021, 558] width 64 height 14
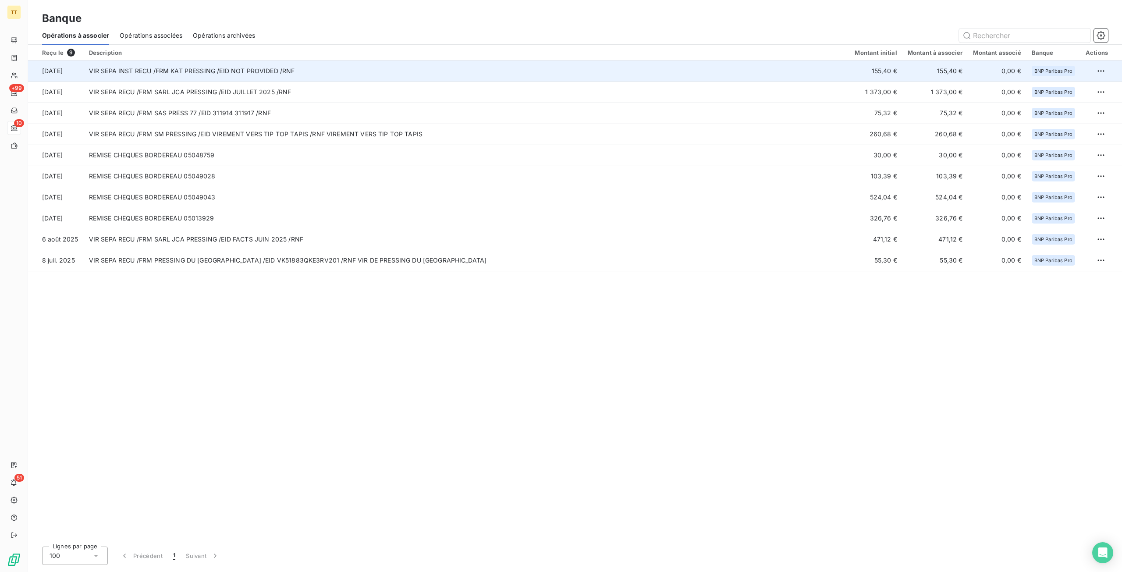
click at [240, 75] on td "VIR SEPA INST RECU /FRM KAT PRESSING /EID NOT PROVIDED /RNF" at bounding box center [467, 70] width 766 height 21
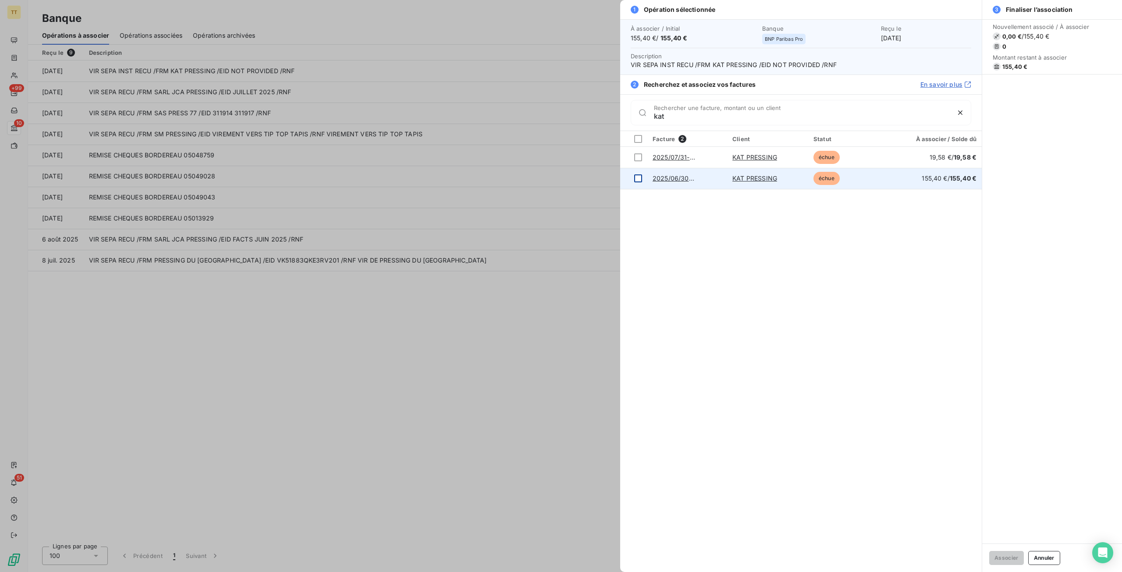
type input "kat"
click at [629, 179] on td at bounding box center [633, 178] width 27 height 21
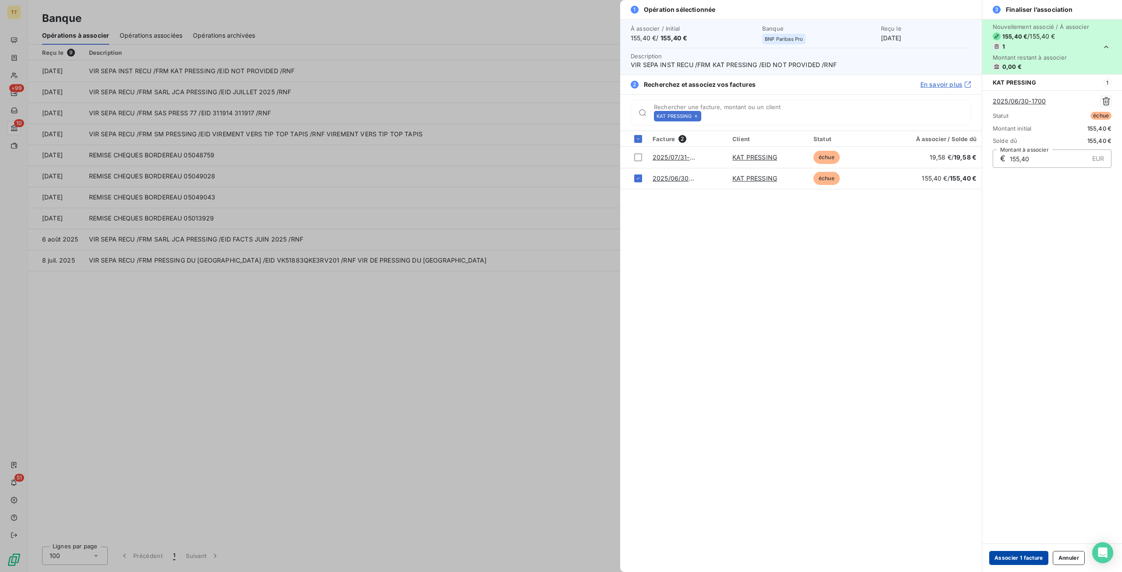
drag, startPoint x: 1027, startPoint y: 556, endPoint x: 1034, endPoint y: 554, distance: 7.2
click at [1027, 556] on button "Associer 1 facture" at bounding box center [1018, 558] width 59 height 14
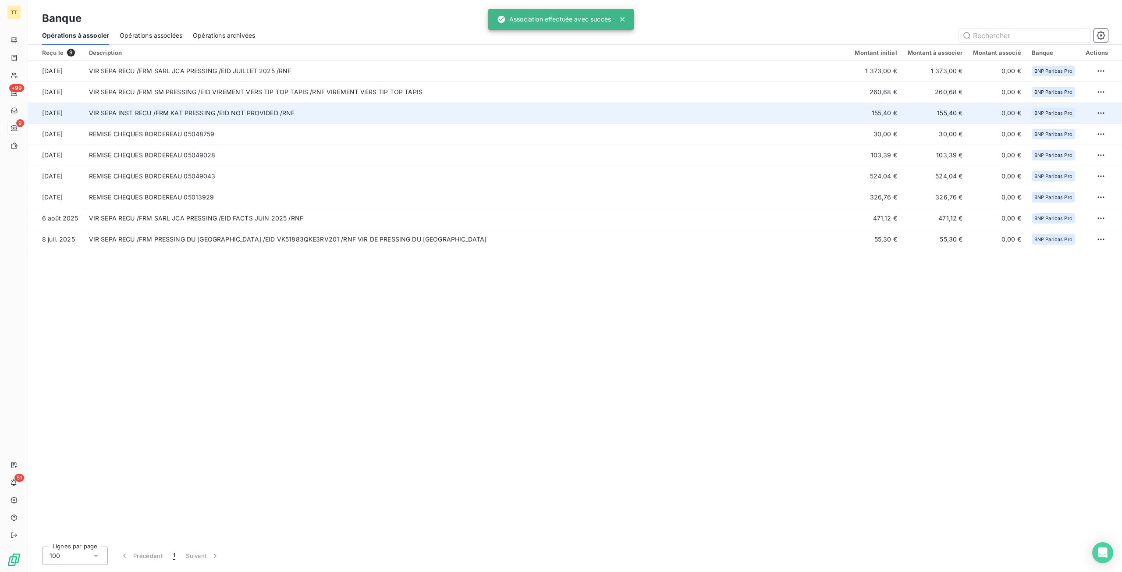
click at [241, 113] on td "VIR SEPA INST RECU /FRM KAT PRESSING /EID NOT PROVIDED /RNF" at bounding box center [467, 113] width 766 height 21
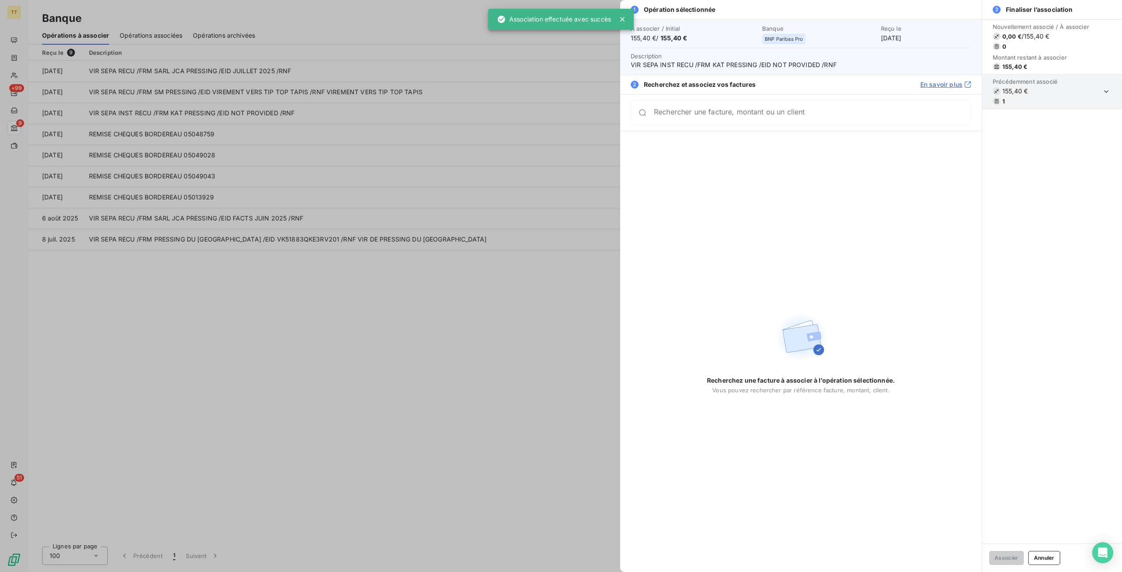
click at [233, 180] on div at bounding box center [561, 286] width 1122 height 572
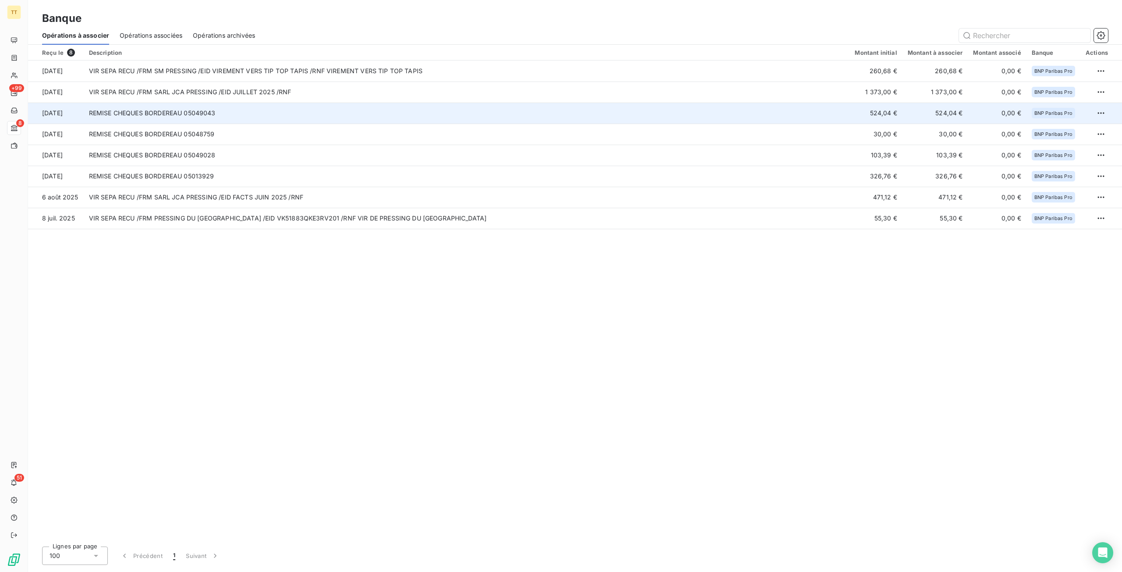
click at [253, 111] on td "REMISE CHEQUES BORDEREAU 05049043" at bounding box center [467, 113] width 766 height 21
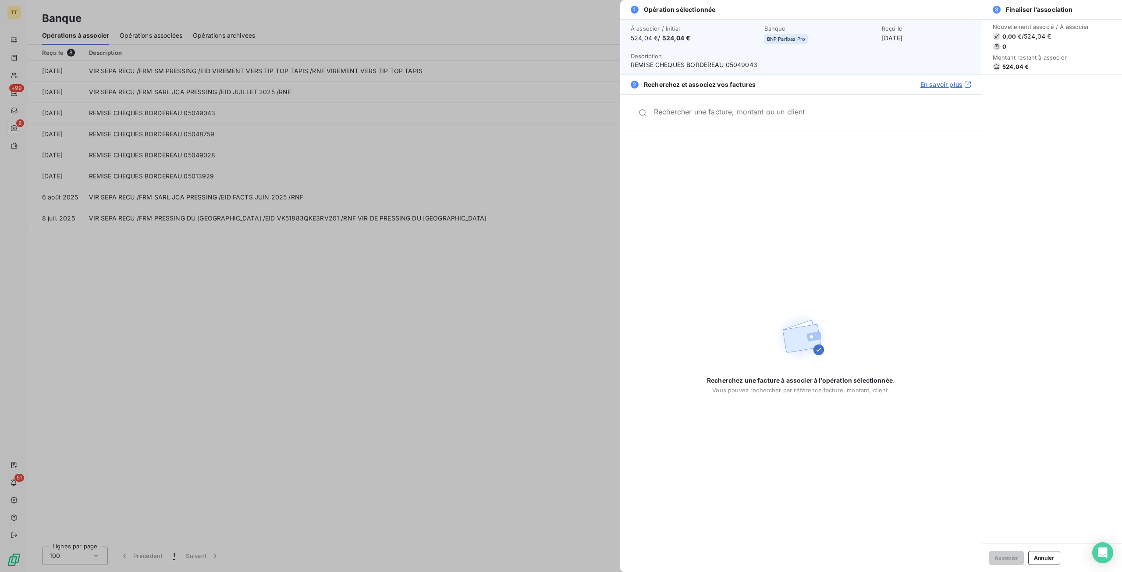
click at [263, 156] on div at bounding box center [561, 286] width 1122 height 572
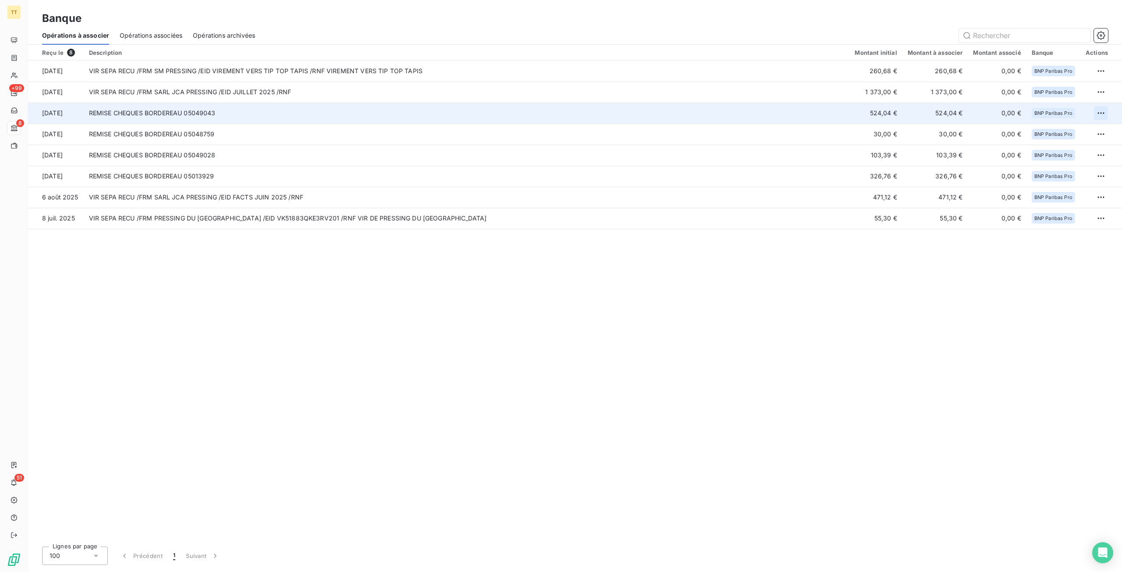
click at [1100, 112] on html "TT +99 8 51 Banque Opérations à associer Opérations associées Opérations archiv…" at bounding box center [561, 286] width 1122 height 572
click at [1055, 133] on div "Archiver l’opération" at bounding box center [1071, 132] width 68 height 14
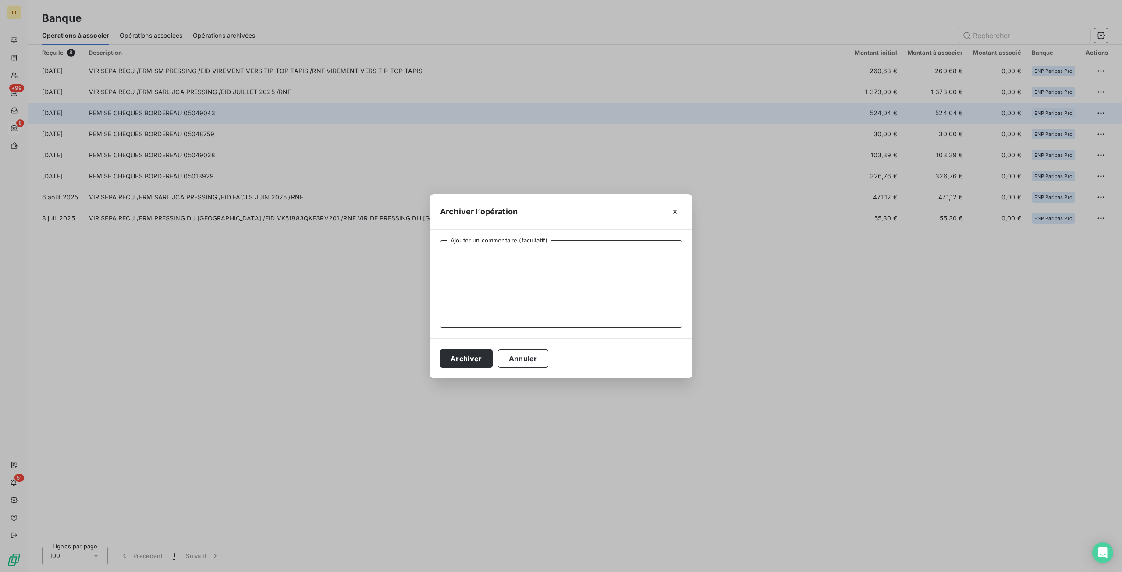
click at [564, 263] on textarea "Ajouter un commentaire (facultatif)" at bounding box center [561, 284] width 242 height 88
type textarea "client particulier juillet"
click at [478, 360] on button "Archiver" at bounding box center [466, 358] width 53 height 18
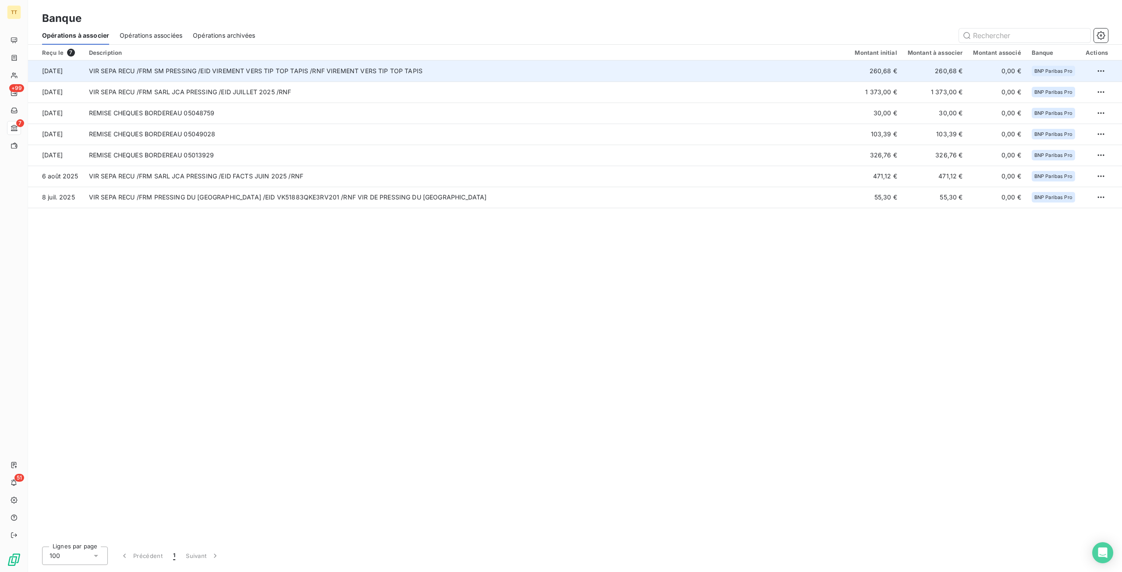
click at [186, 72] on td "VIR SEPA RECU /FRM SM PRESSING /EID VIREMENT VERS TIP TOP TAPIS /RNF VIREMENT V…" at bounding box center [467, 70] width 766 height 21
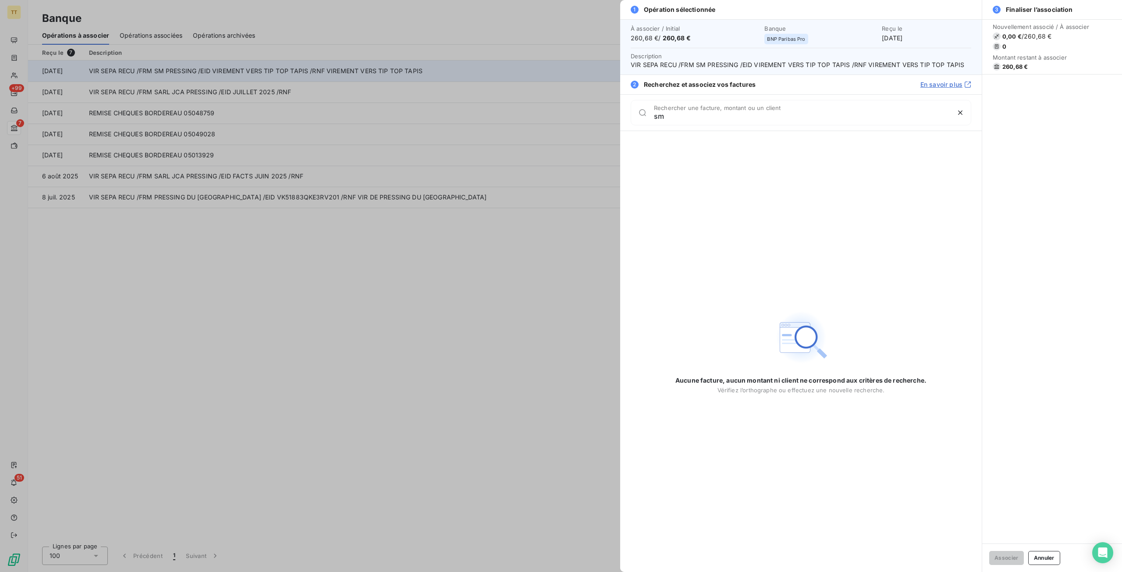
type input "s"
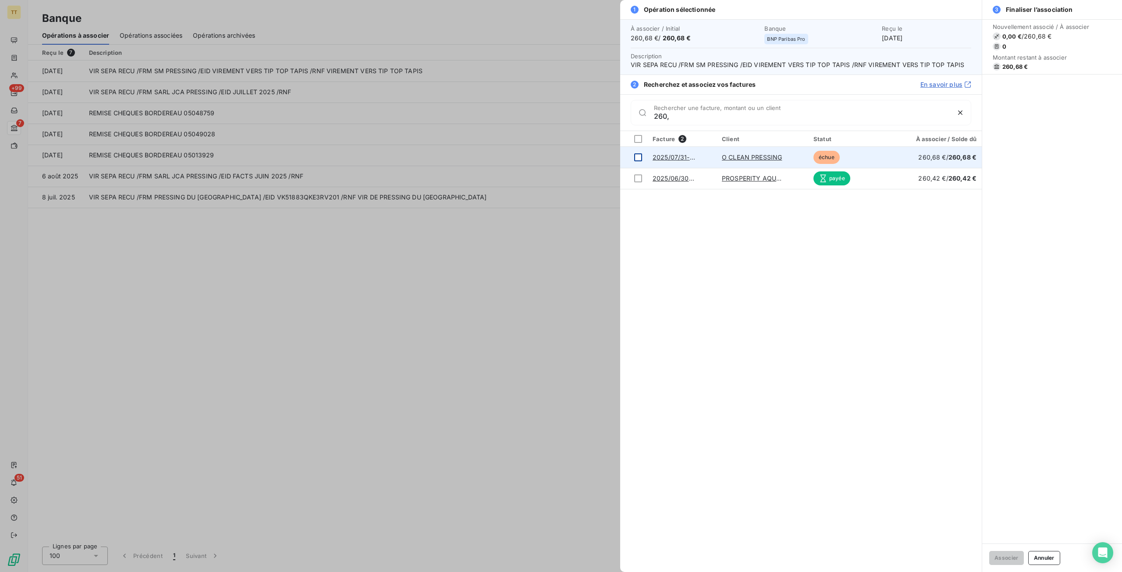
type input "260,"
click at [636, 156] on div at bounding box center [638, 157] width 8 height 8
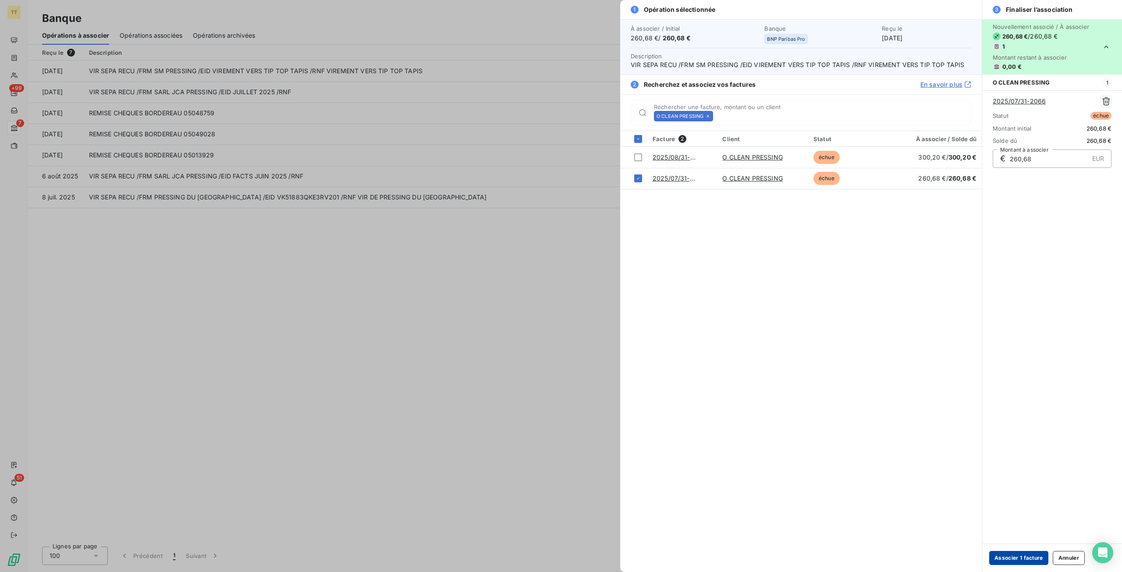
click at [1011, 557] on button "Associer 1 facture" at bounding box center [1018, 558] width 59 height 14
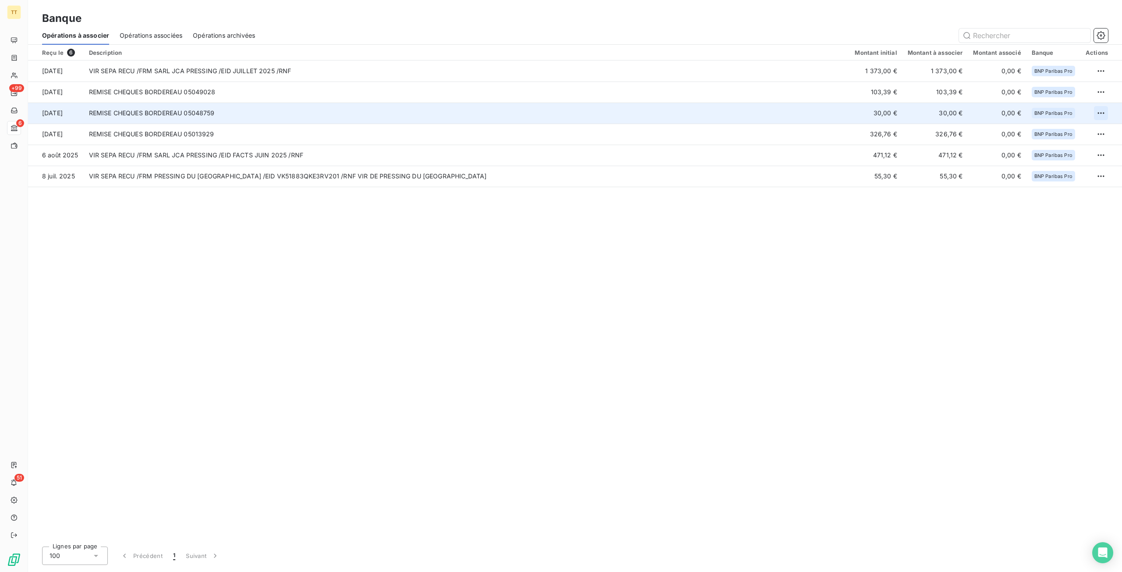
click at [1103, 112] on html "TT +99 6 51 Banque Opérations à associer Opérations associées Opérations archiv…" at bounding box center [561, 286] width 1122 height 572
click at [1043, 135] on div "Archiver l’opération" at bounding box center [1071, 132] width 68 height 14
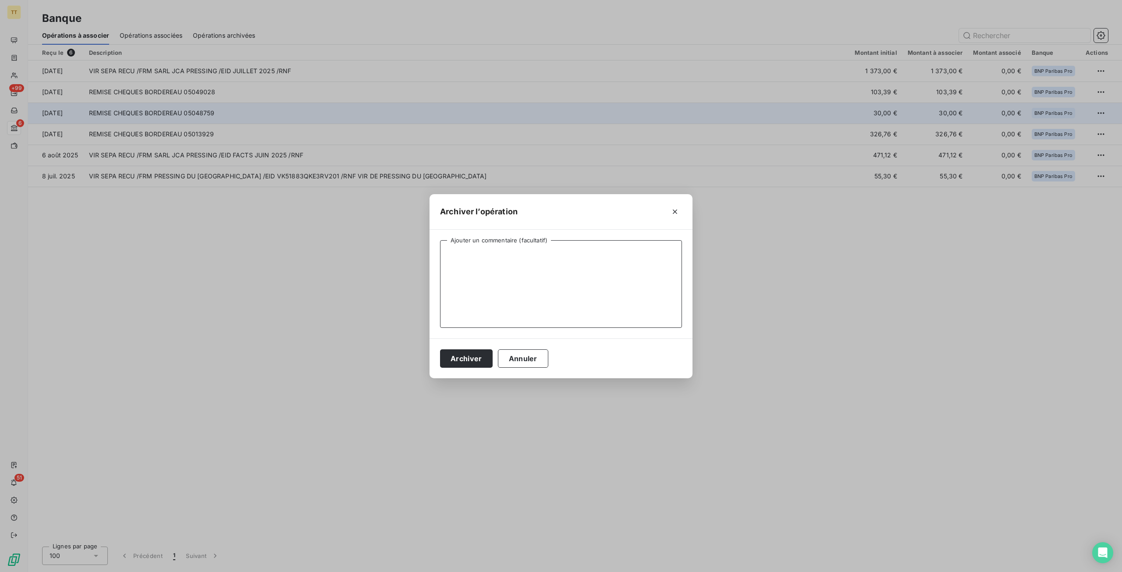
click at [529, 254] on textarea "Ajouter un commentaire (facultatif)" at bounding box center [561, 284] width 242 height 88
type textarea "client particulier"
click at [465, 356] on button "Archiver" at bounding box center [466, 358] width 53 height 18
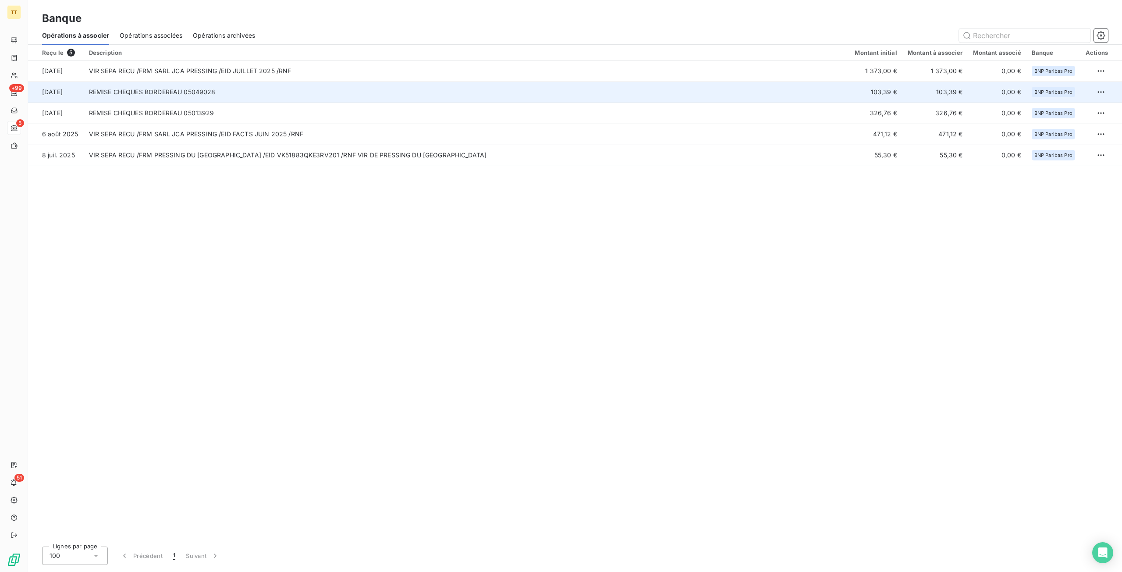
click at [631, 94] on td "REMISE CHEQUES BORDEREAU 05049028" at bounding box center [467, 92] width 766 height 21
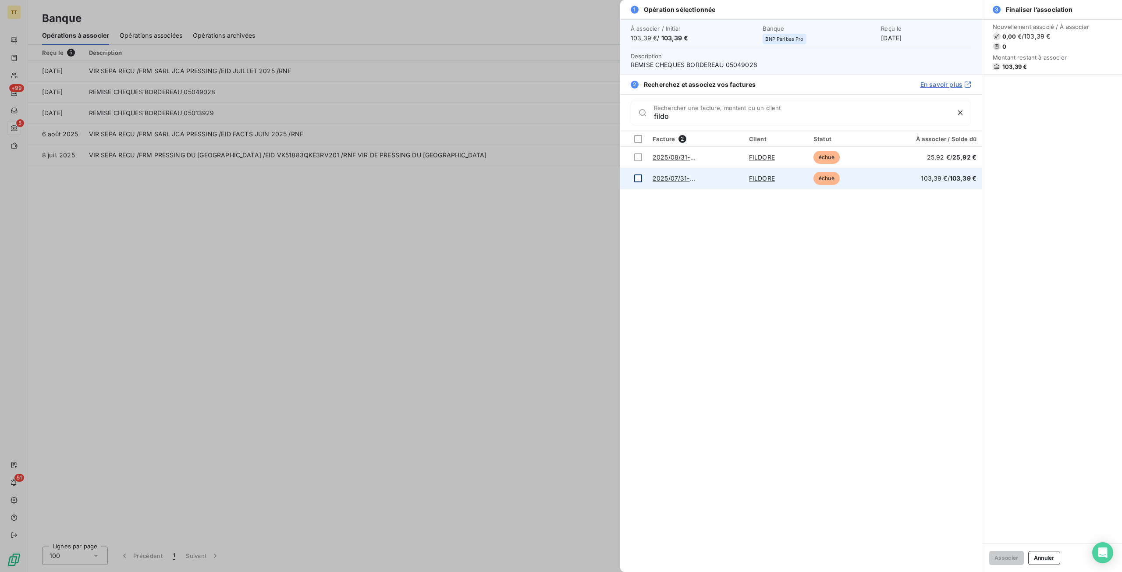
type input "fildo"
click at [643, 178] on td at bounding box center [633, 178] width 27 height 21
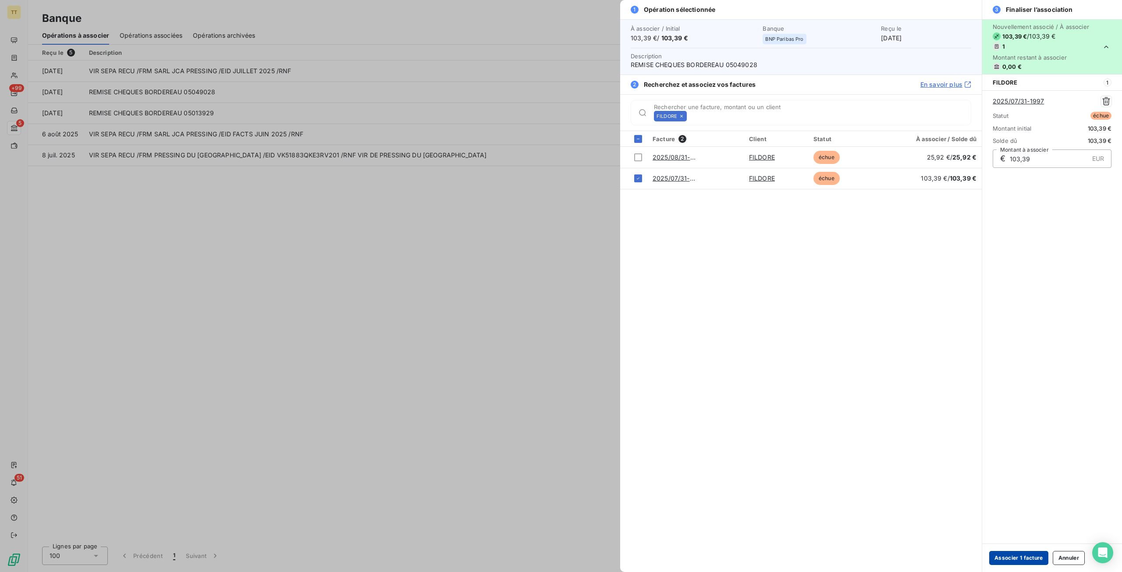
click at [1026, 559] on button "Associer 1 facture" at bounding box center [1018, 558] width 59 height 14
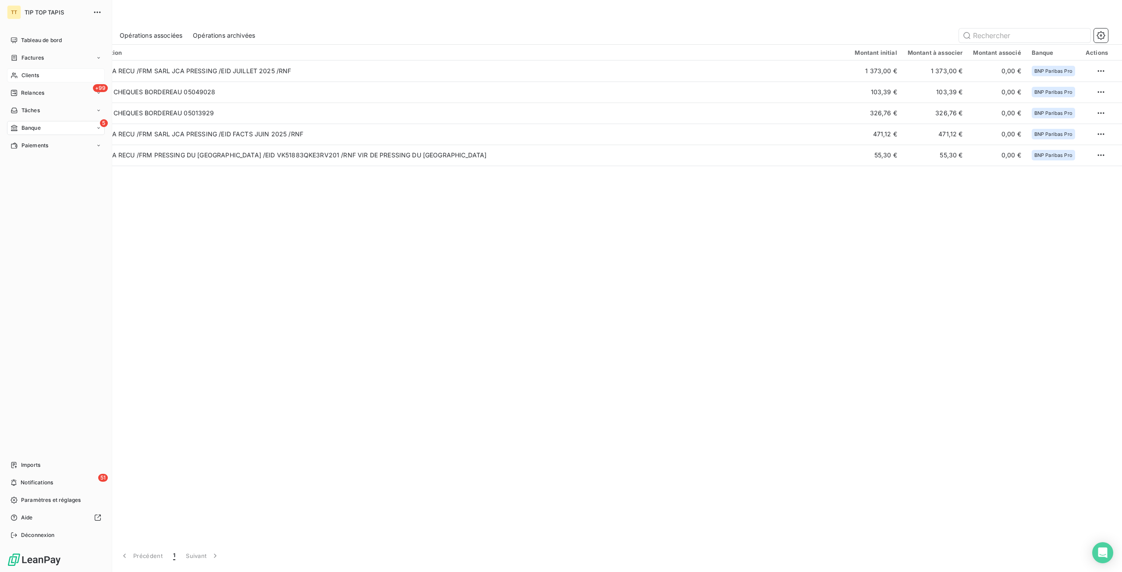
click at [35, 71] on div "Clients" at bounding box center [56, 75] width 98 height 14
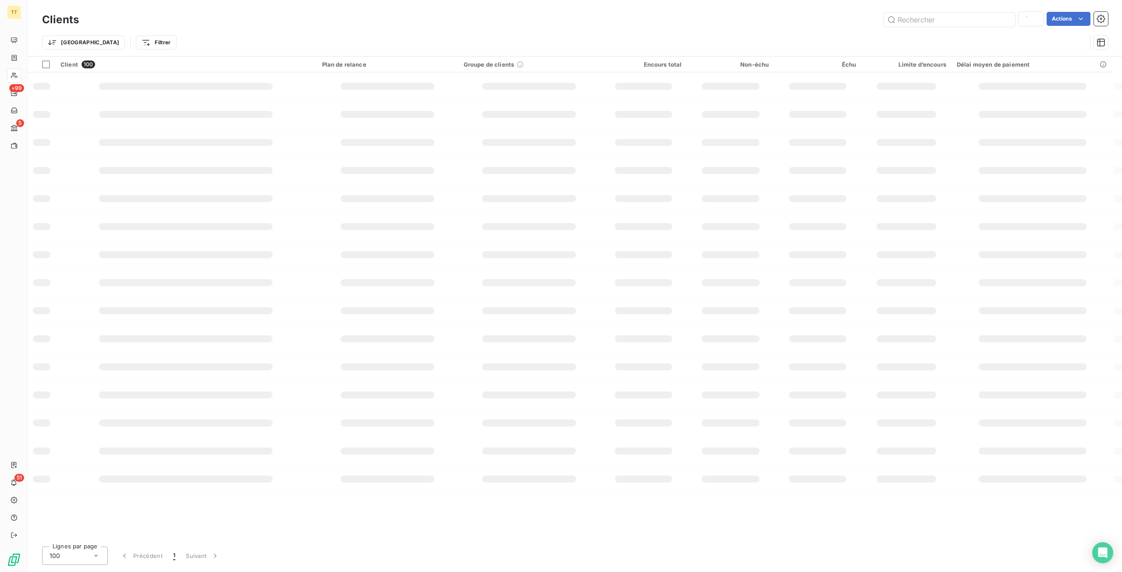
type input "daudr"
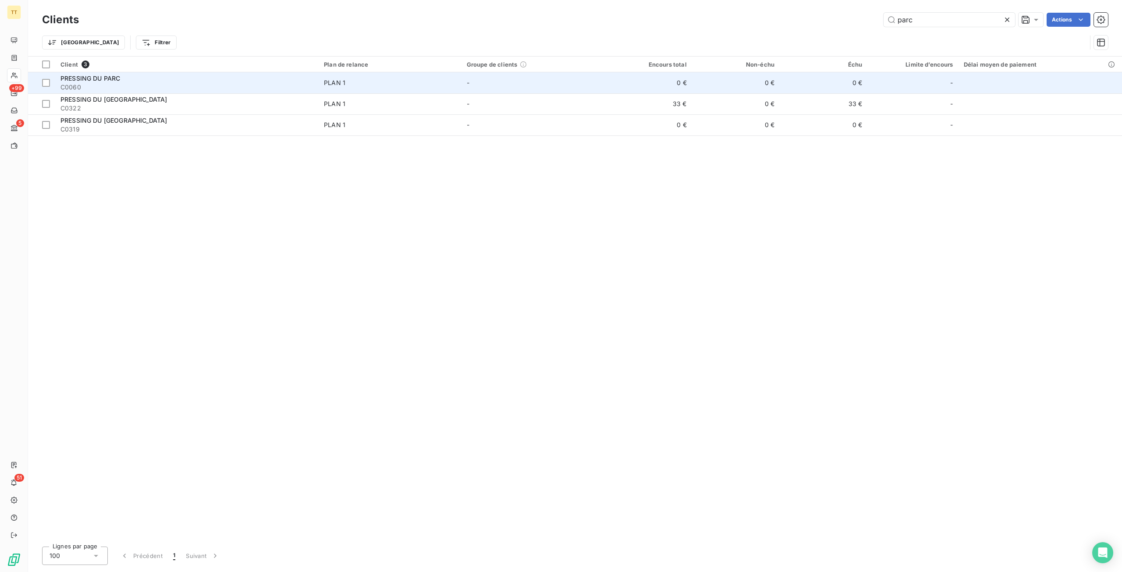
type input "parc"
click at [698, 81] on td "0 €" at bounding box center [736, 82] width 88 height 21
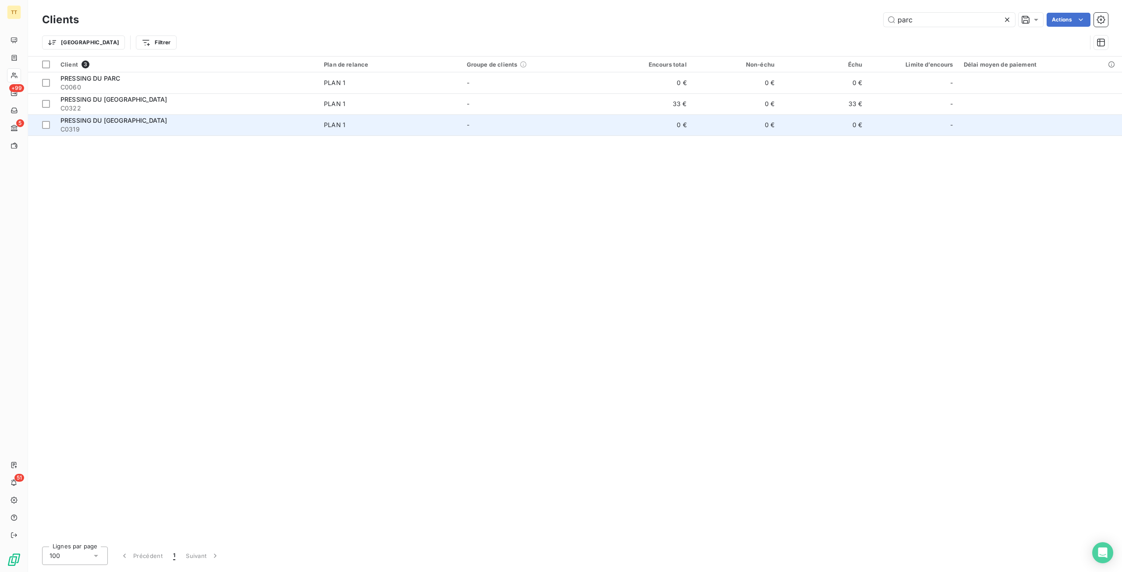
click at [275, 130] on span "C0319" at bounding box center [186, 129] width 253 height 9
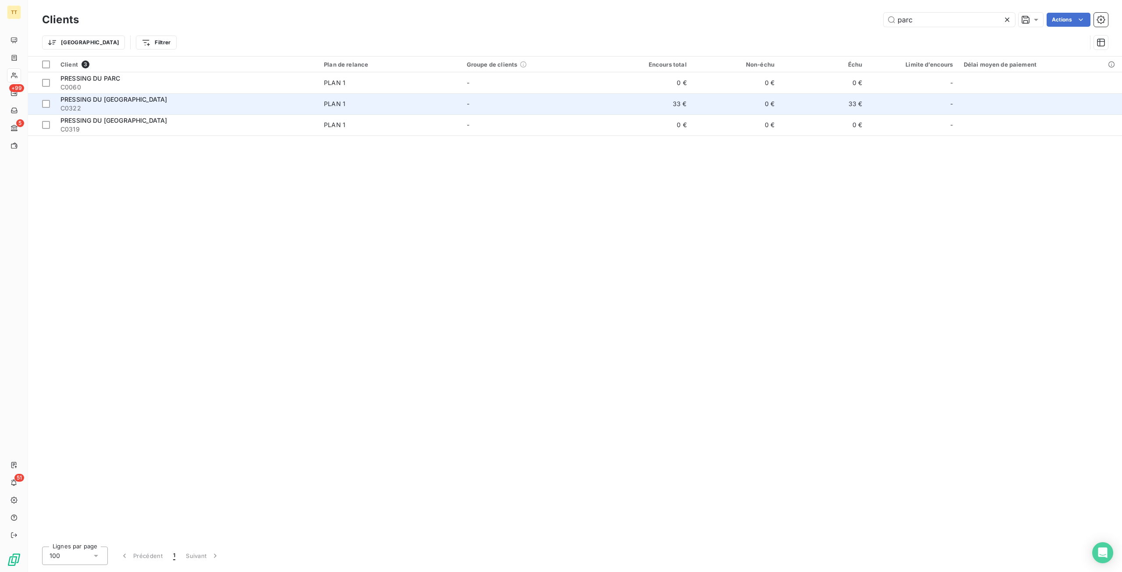
click at [262, 107] on span "C0322" at bounding box center [186, 108] width 253 height 9
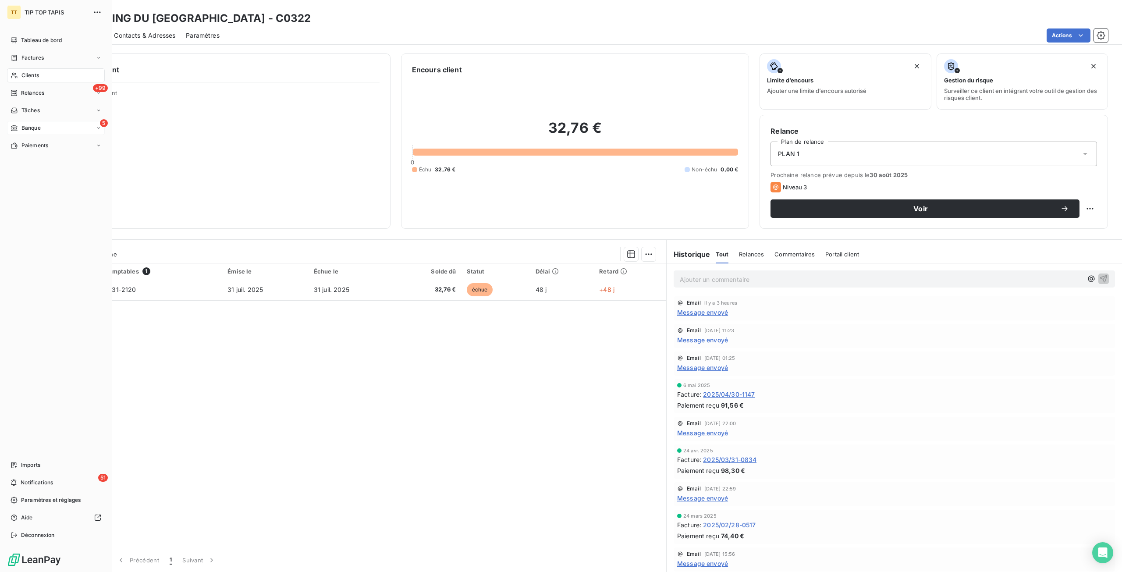
click at [24, 126] on span "Banque" at bounding box center [30, 128] width 19 height 8
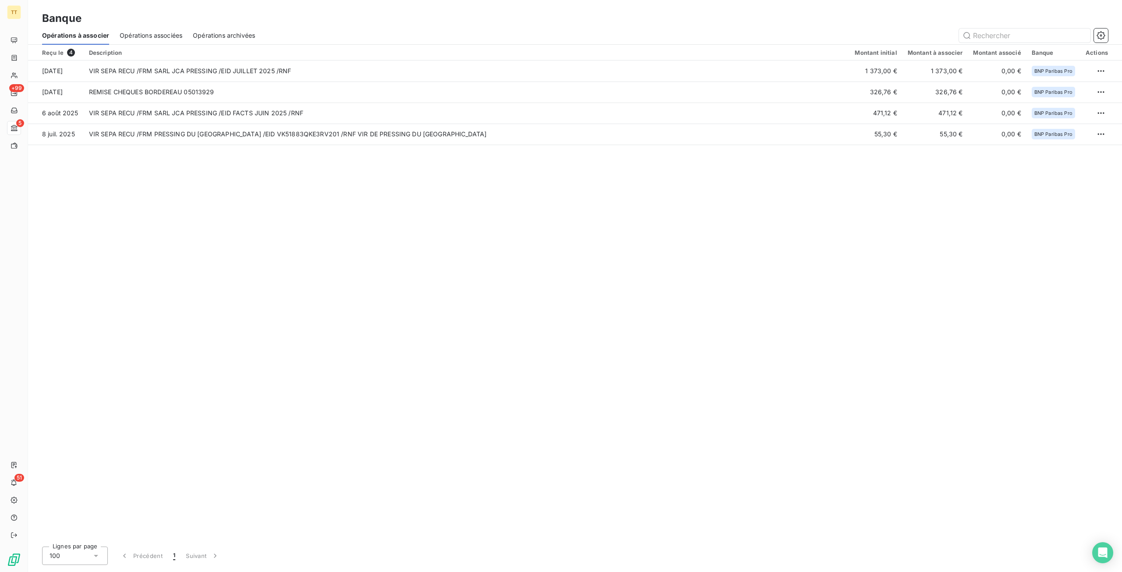
click at [178, 39] on span "Opérations associées" at bounding box center [151, 35] width 63 height 9
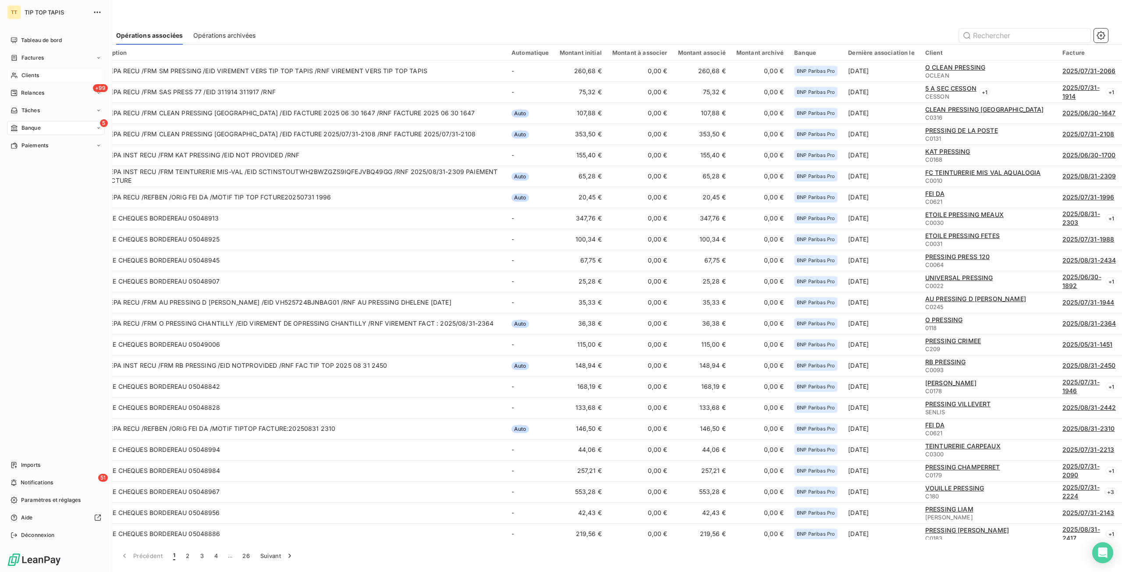
click at [18, 76] on div "Clients" at bounding box center [56, 75] width 98 height 14
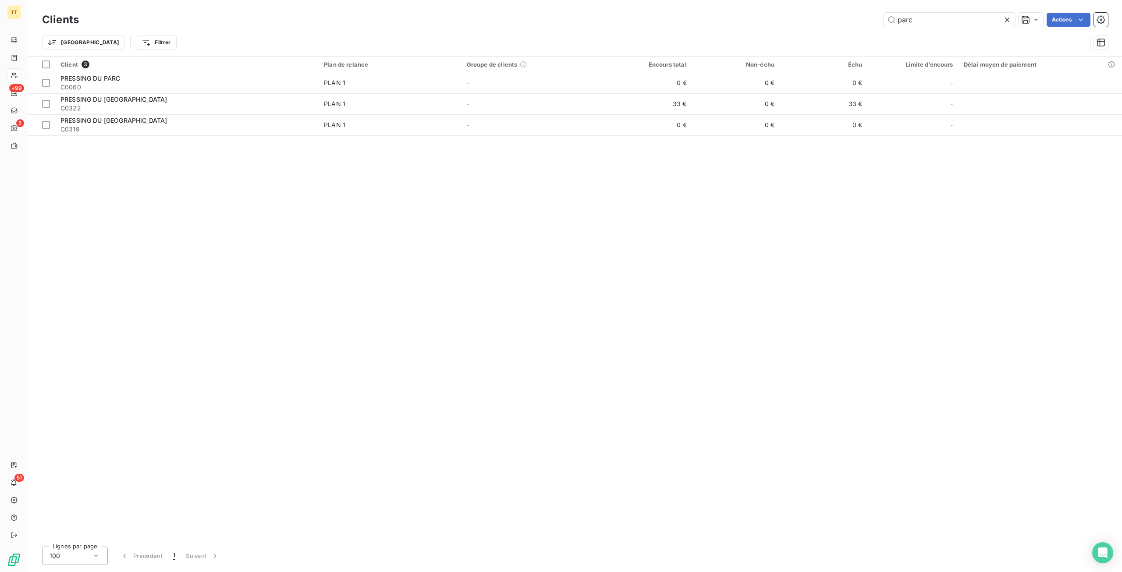
drag, startPoint x: 932, startPoint y: 21, endPoint x: 819, endPoint y: 19, distance: 113.1
click at [819, 19] on div "parc Actions" at bounding box center [598, 20] width 1019 height 14
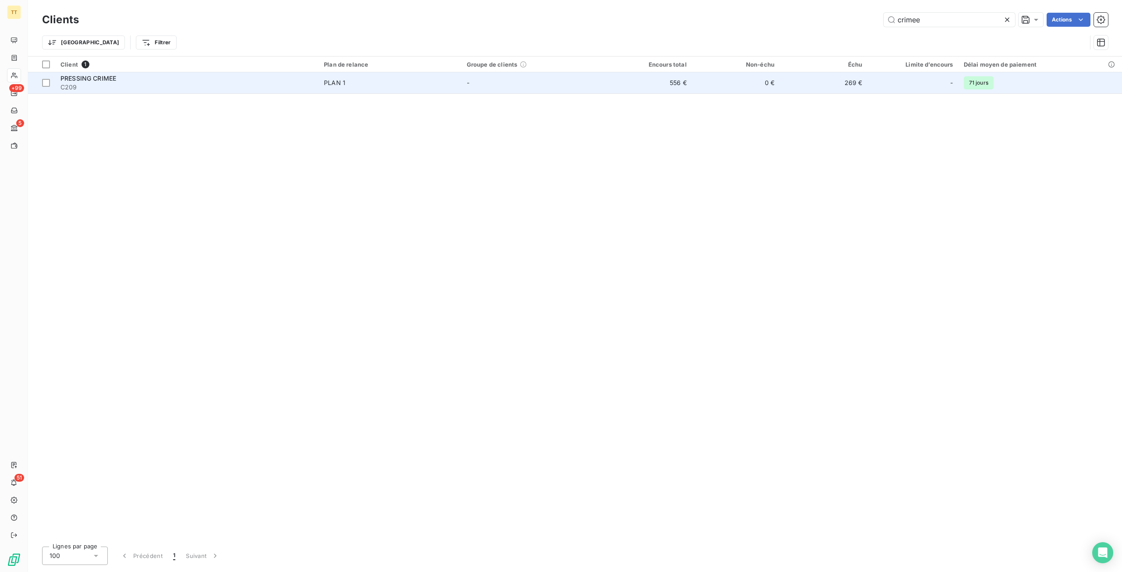
type input "crimee"
click at [674, 82] on td "556 €" at bounding box center [648, 82] width 88 height 21
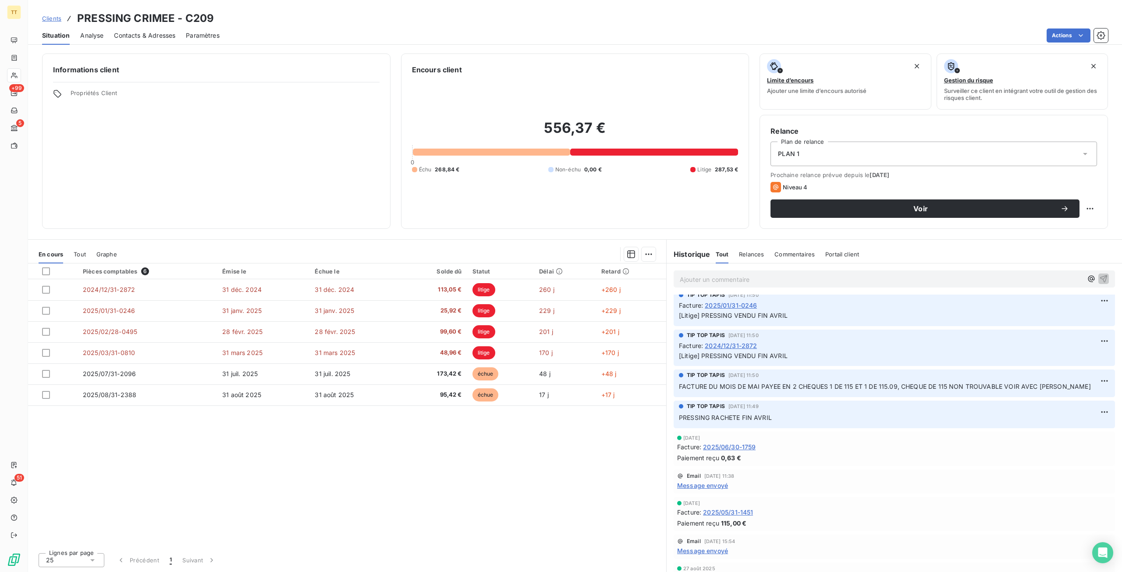
scroll to position [131, 0]
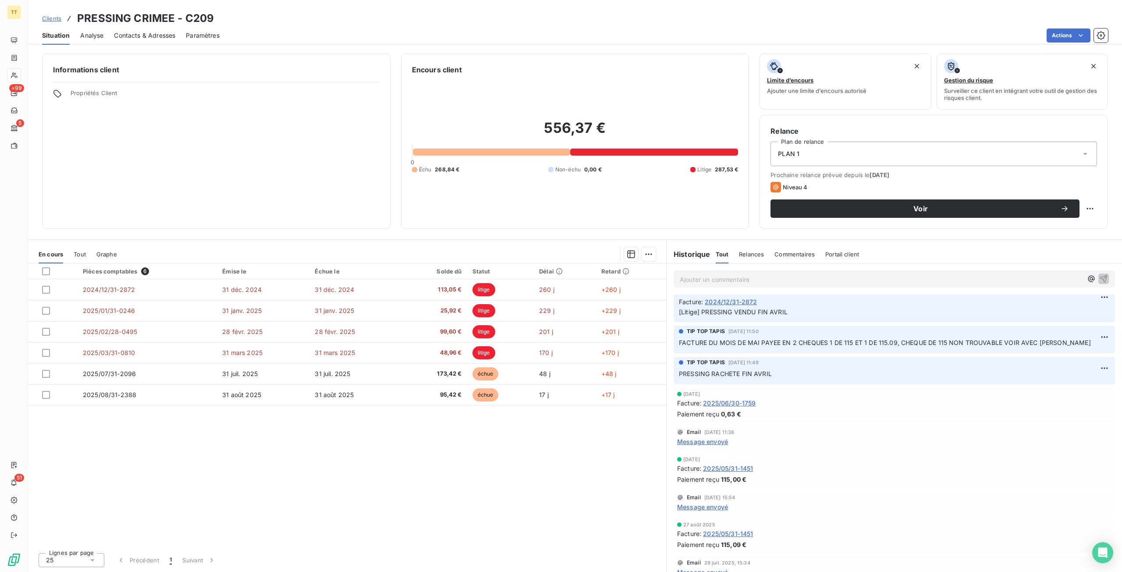
click at [731, 470] on span "2025/05/31-1451" at bounding box center [728, 468] width 50 height 9
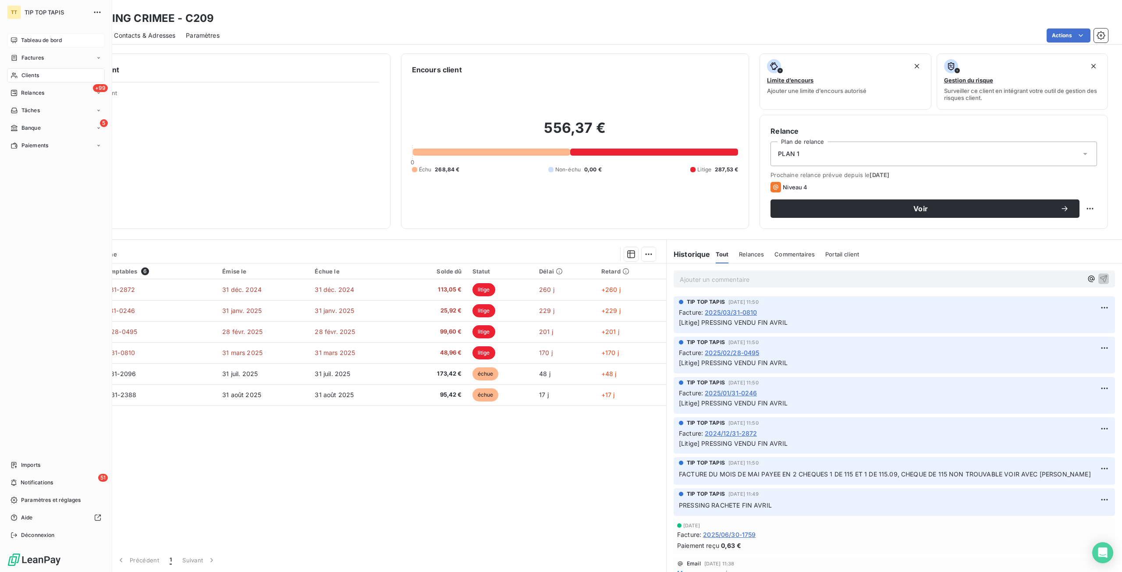
click at [11, 37] on icon at bounding box center [14, 40] width 7 height 7
